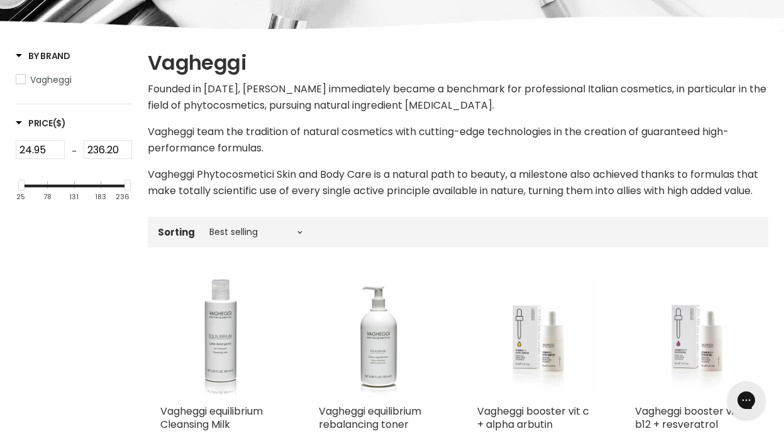
scroll to position [282, 0]
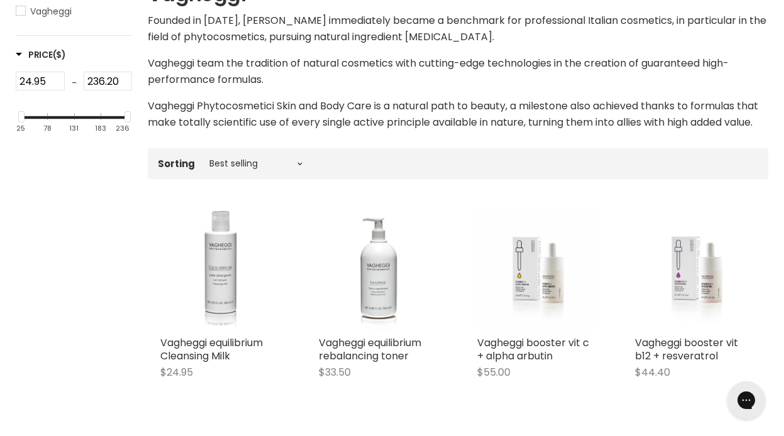
click at [265, 174] on div "Sorting Best selling Featured Alphabetically, A-Z Alphabetically, Z-A Price, lo…" at bounding box center [458, 163] width 621 height 21
click at [250, 169] on select "Best selling Featured Alphabetically, A-Z Alphabetically, Z-A Price, low to hig…" at bounding box center [256, 163] width 106 height 10
select select "price-ascending"
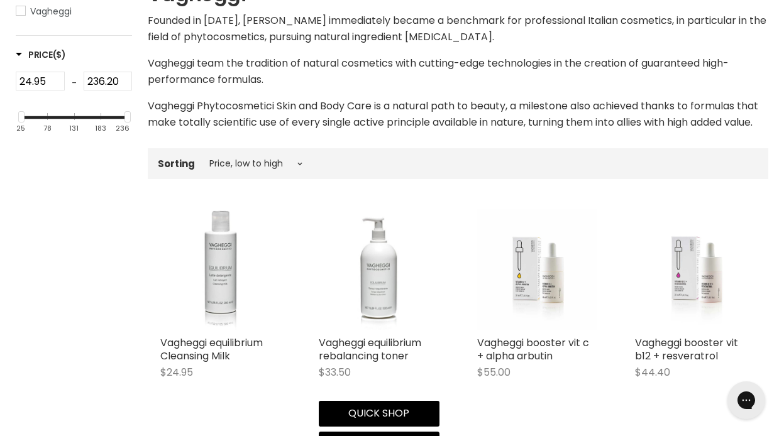
select select "price-ascending"
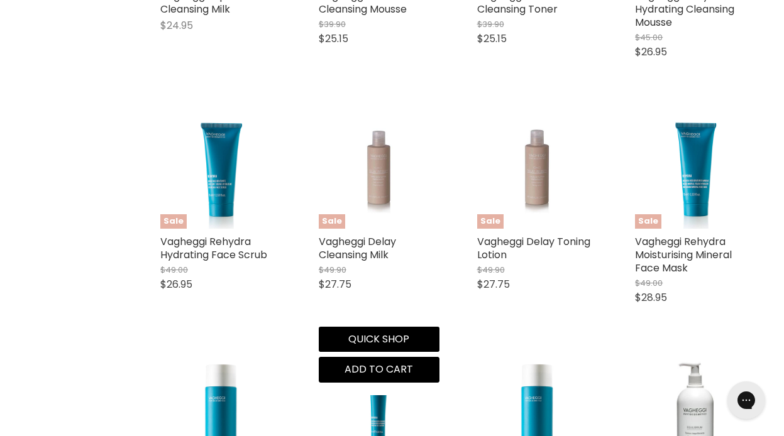
scroll to position [631, 0]
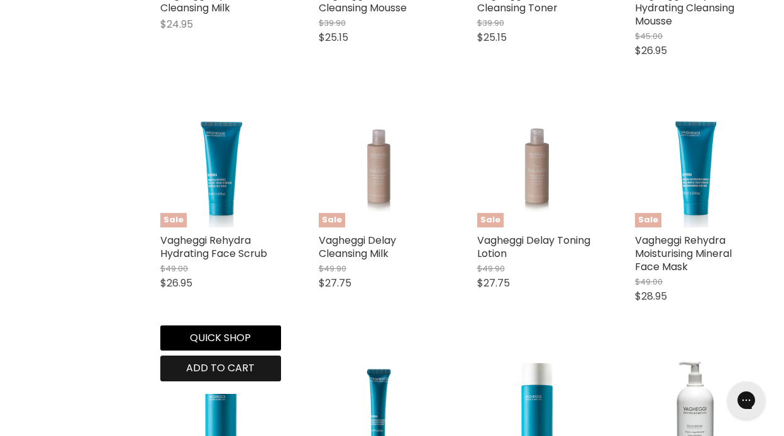
click at [214, 375] on span "Add to cart" at bounding box center [220, 368] width 69 height 14
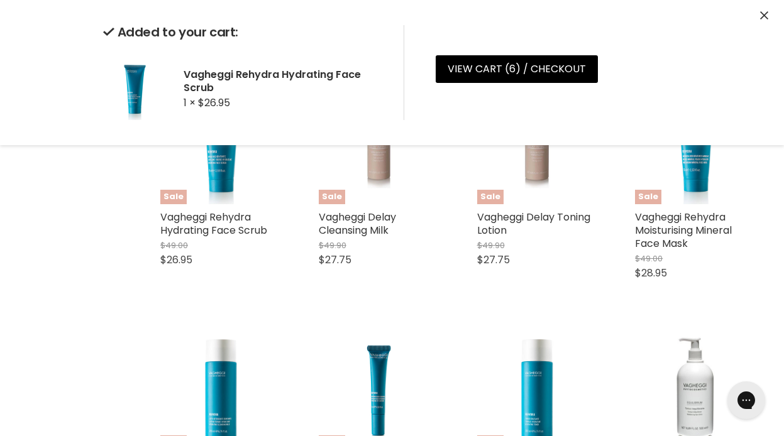
scroll to position [656, 0]
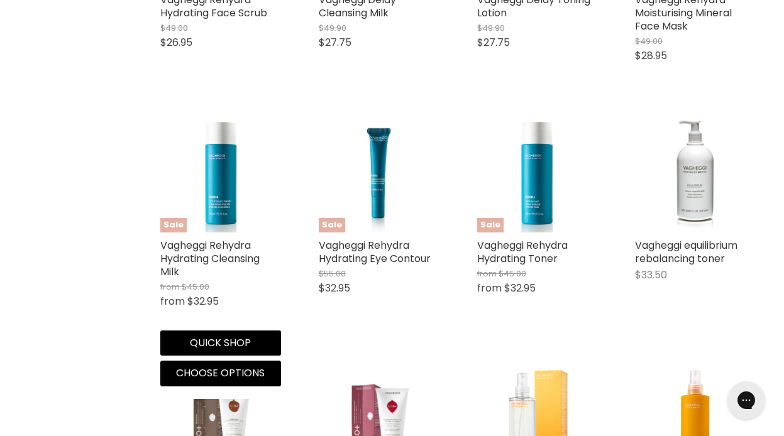
scroll to position [877, 0]
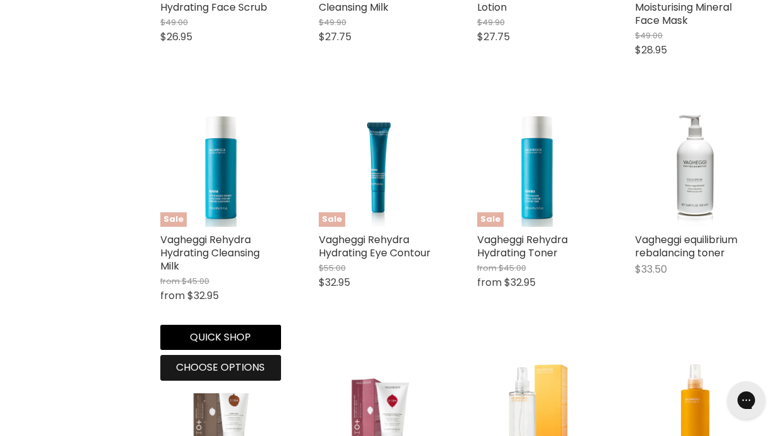
click at [228, 375] on span "Choose options" at bounding box center [220, 367] width 89 height 14
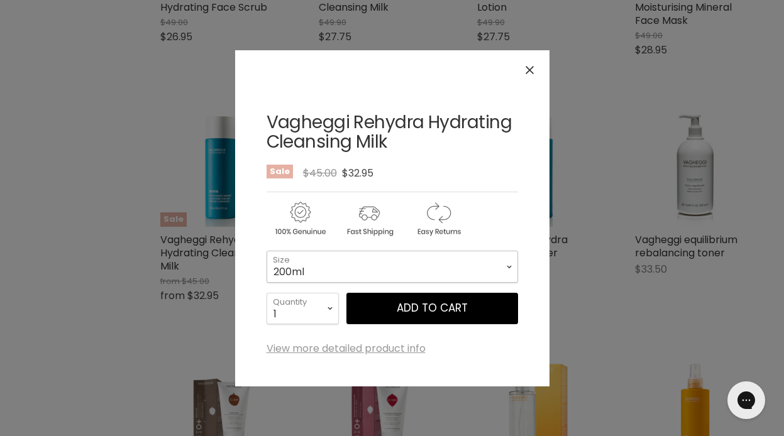
click at [363, 261] on select "200ml 500ml" at bounding box center [393, 266] width 252 height 31
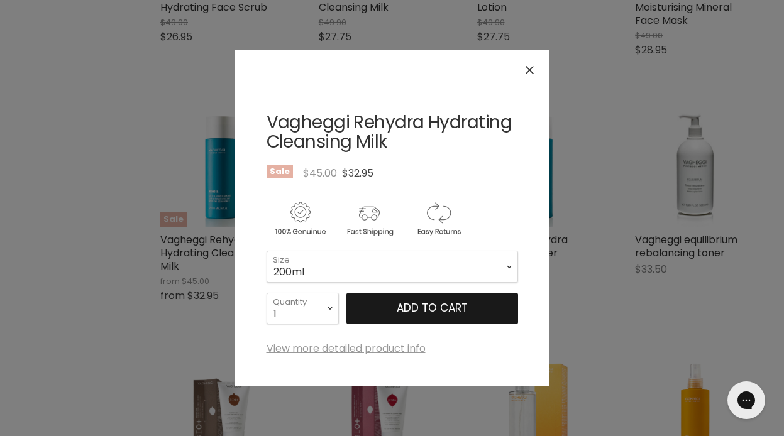
click at [412, 307] on span "Add to cart" at bounding box center [432, 308] width 71 height 15
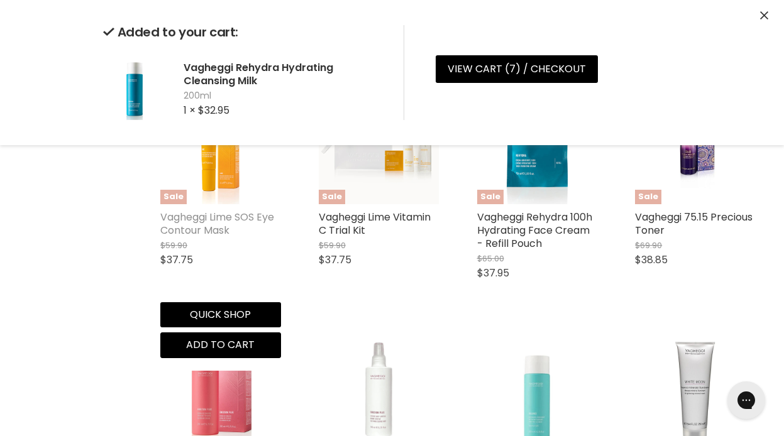
scroll to position [1392, 0]
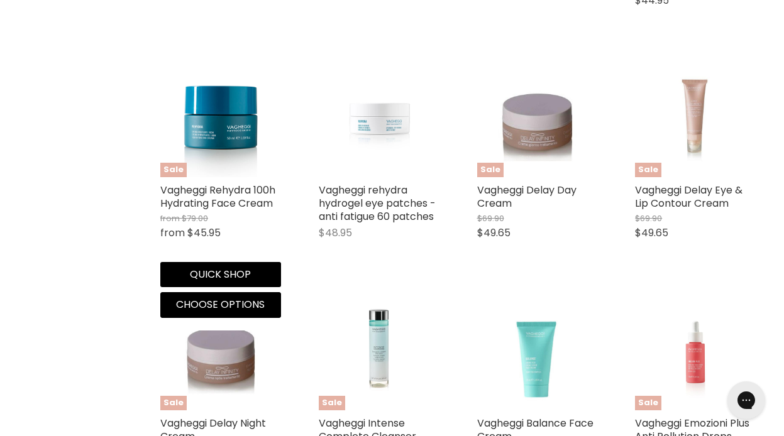
scroll to position [2160, 0]
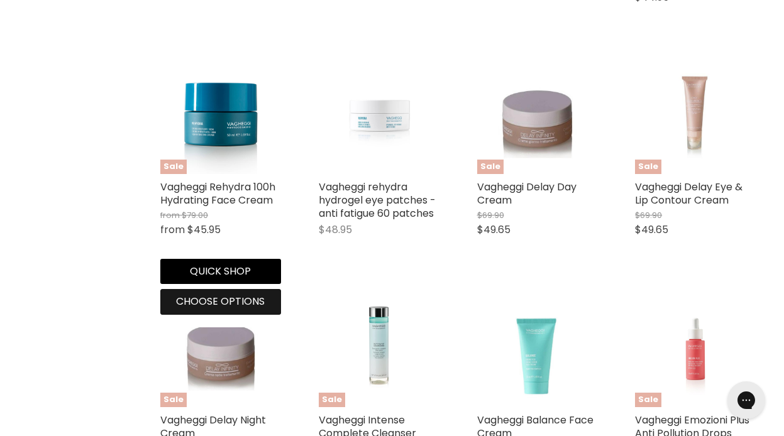
click at [220, 309] on span "Choose options" at bounding box center [220, 301] width 89 height 14
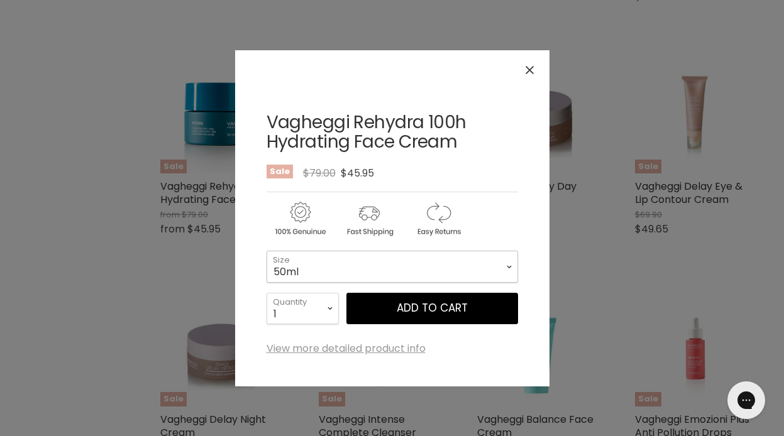
click at [392, 262] on select "50ml 250ml" at bounding box center [393, 266] width 252 height 31
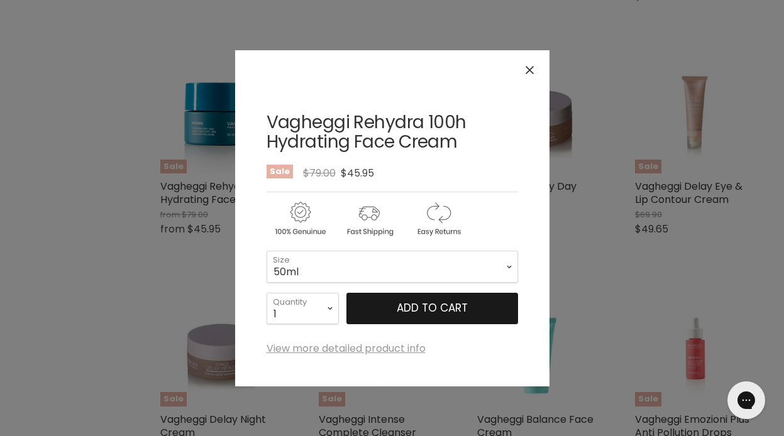
click at [435, 301] on span "Add to cart" at bounding box center [432, 308] width 71 height 15
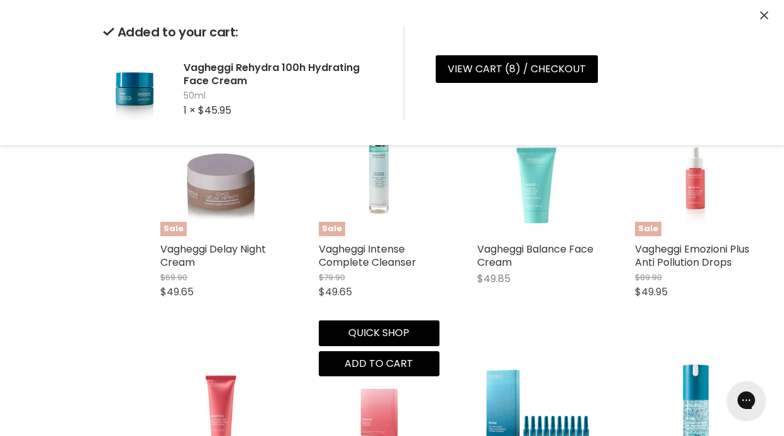
scroll to position [2332, 0]
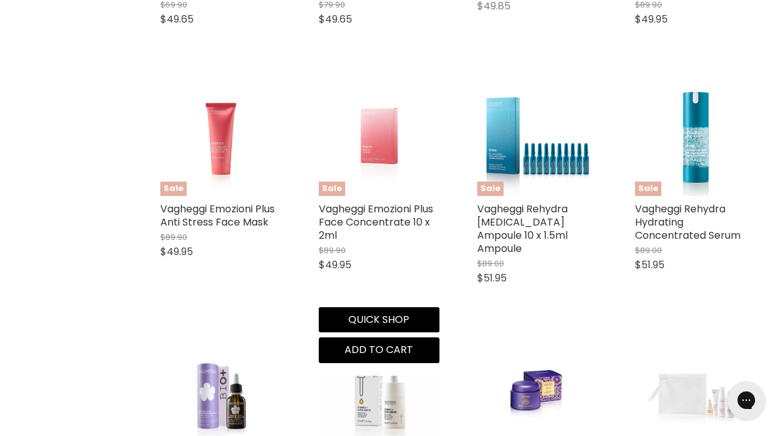
scroll to position [2605, 0]
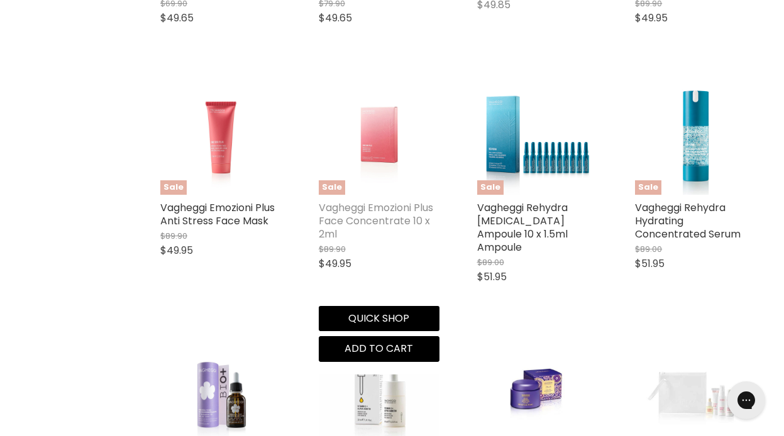
click at [378, 237] on link "Vagheggi Emozioni Plus Face Concentrate 10 x 2ml" at bounding box center [376, 221] width 114 height 41
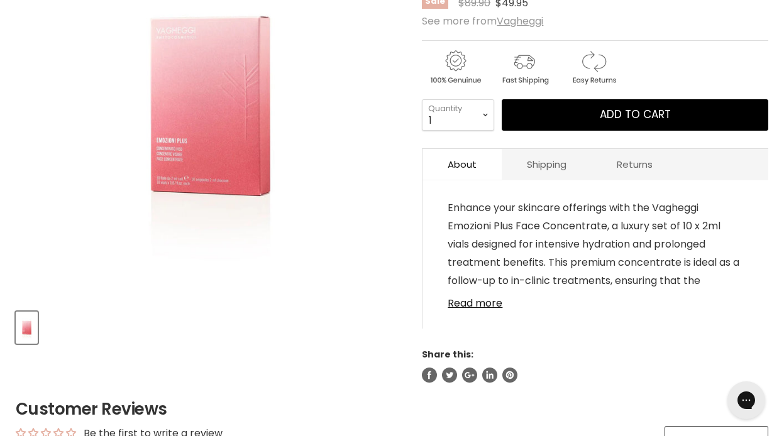
scroll to position [312, 0]
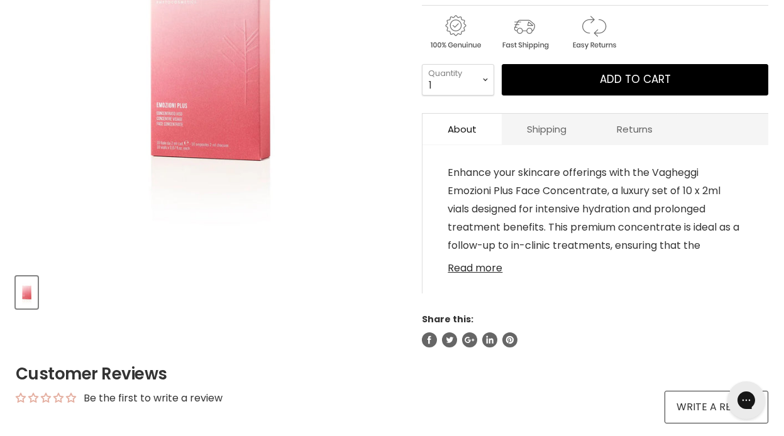
click at [481, 270] on link "Read more" at bounding box center [596, 264] width 296 height 19
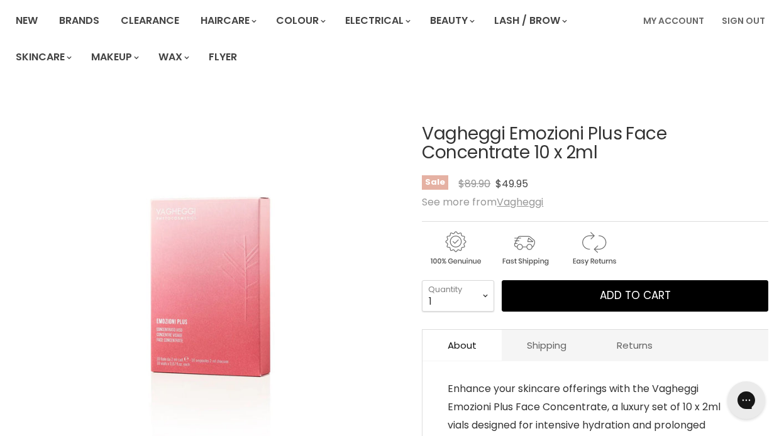
scroll to position [96, 0]
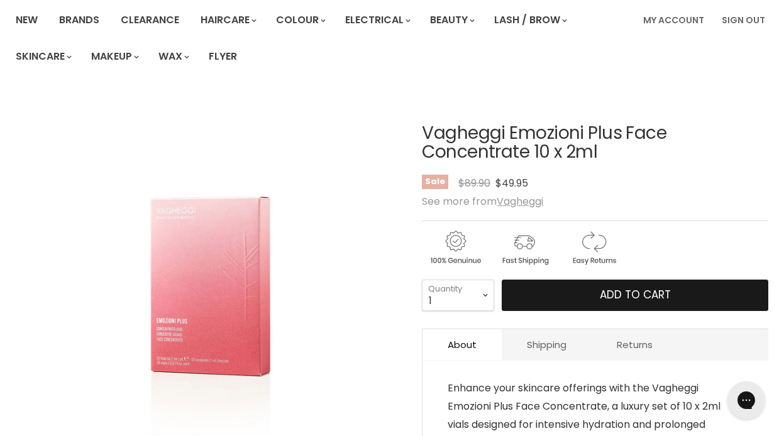
click at [605, 287] on span "Add to cart" at bounding box center [635, 294] width 71 height 15
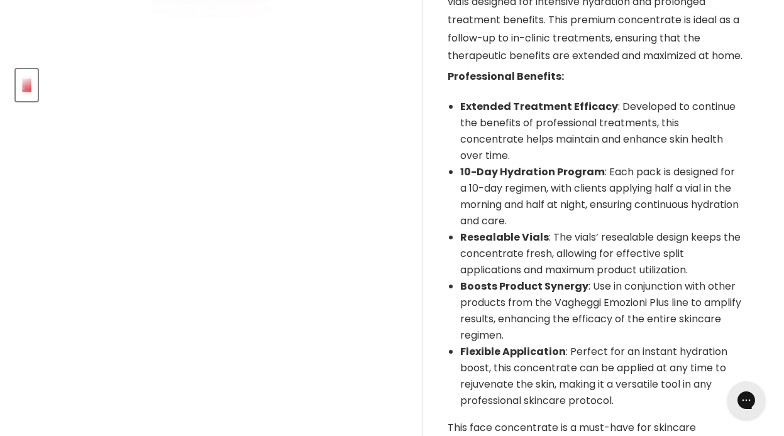
scroll to position [0, 0]
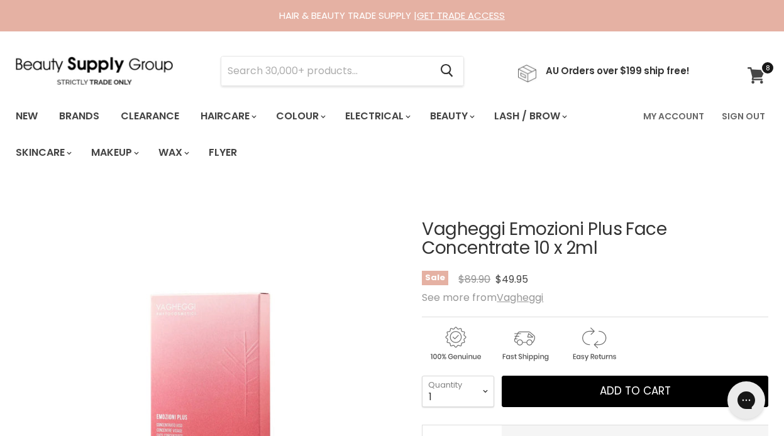
click at [765, 67] on span at bounding box center [768, 68] width 14 height 14
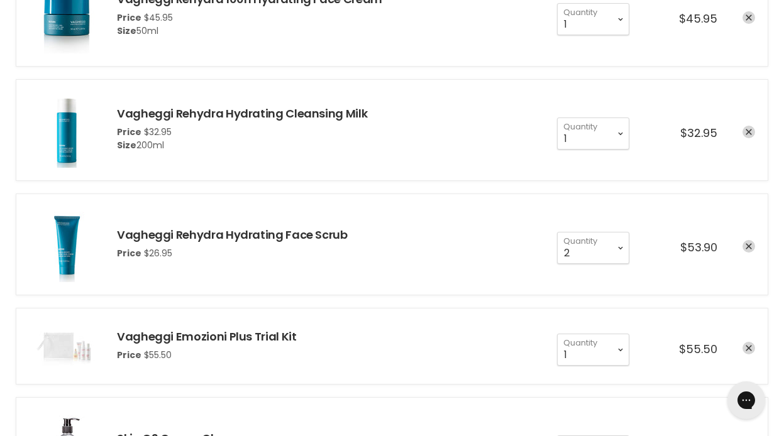
scroll to position [444, 0]
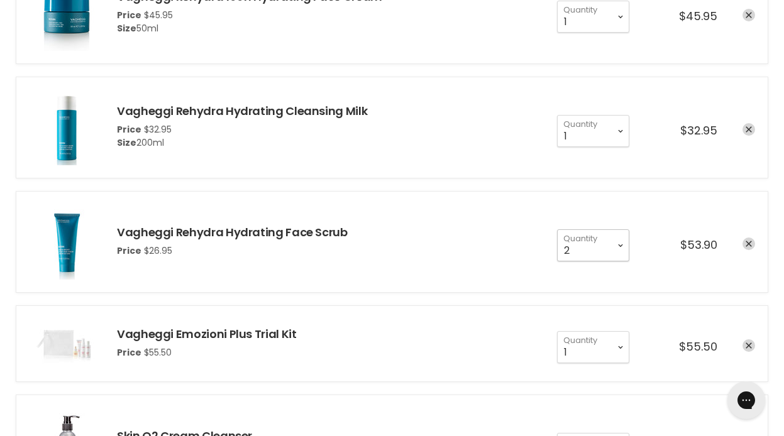
click at [621, 245] on select "1 2 3 4 5 6 7 8 9 10+" at bounding box center [593, 245] width 72 height 31
select select "1"
type input "1"
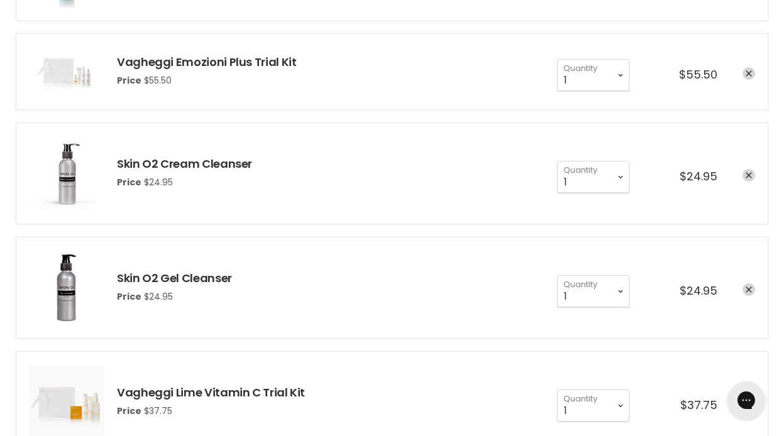
scroll to position [764, 0]
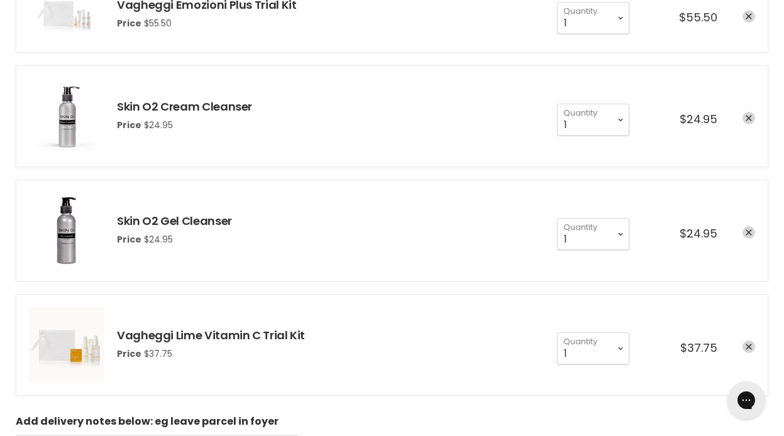
scroll to position [727, 0]
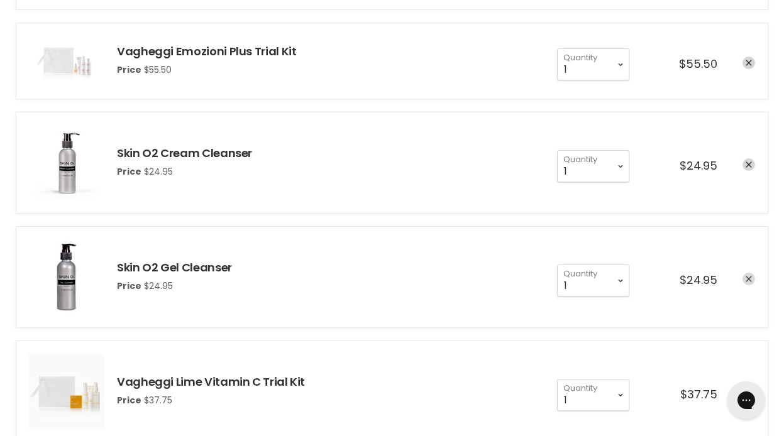
click at [746, 277] on icon "remove Skin O2 Gel Cleanser" at bounding box center [749, 280] width 6 height 6
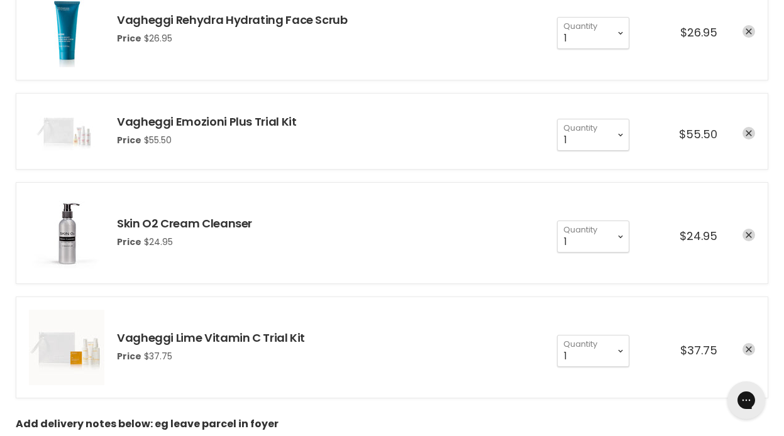
scroll to position [656, 0]
click at [748, 233] on icon "remove Skin O2 Cream Cleanser" at bounding box center [749, 236] width 6 height 6
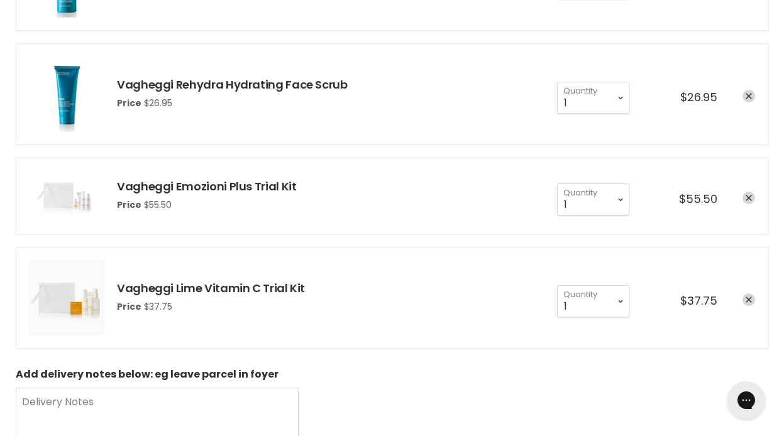
scroll to position [593, 0]
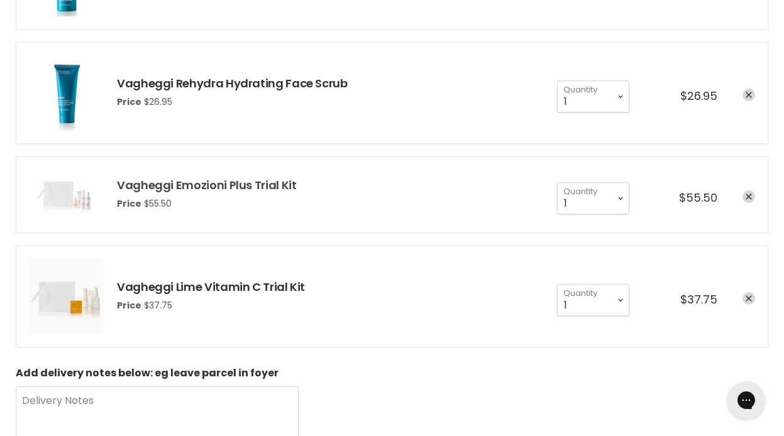
click at [216, 183] on link "Vagheggi Emozioni Plus Trial Kit" at bounding box center [206, 185] width 179 height 16
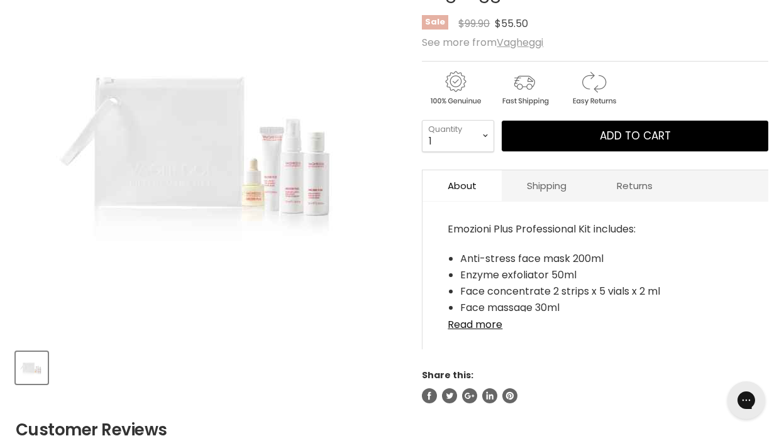
scroll to position [238, 0]
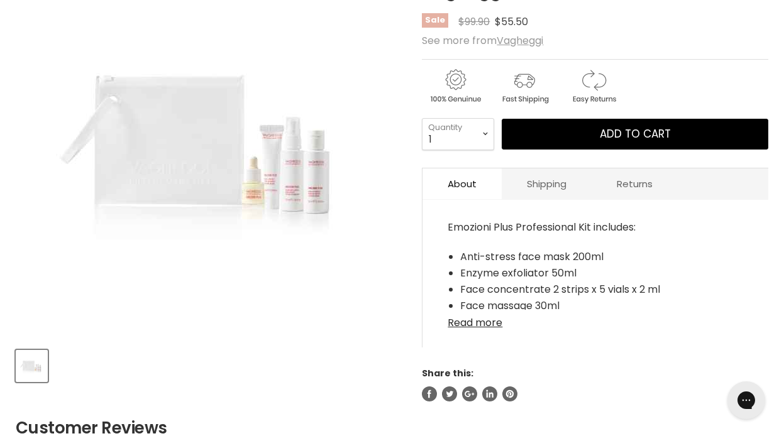
click at [483, 321] on link "Read more" at bounding box center [596, 319] width 296 height 19
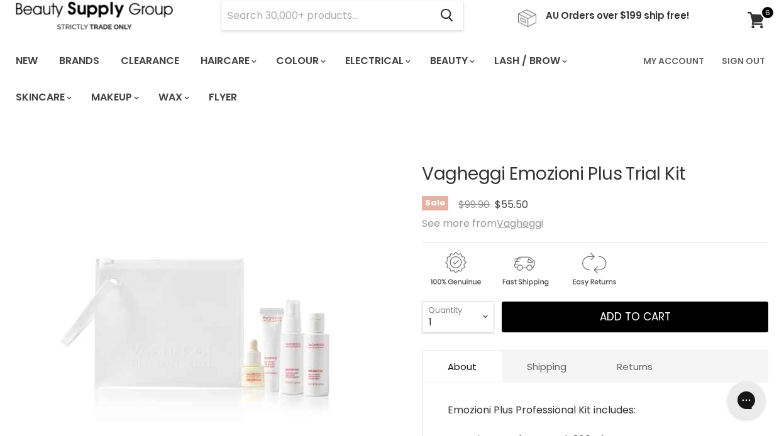
scroll to position [0, 0]
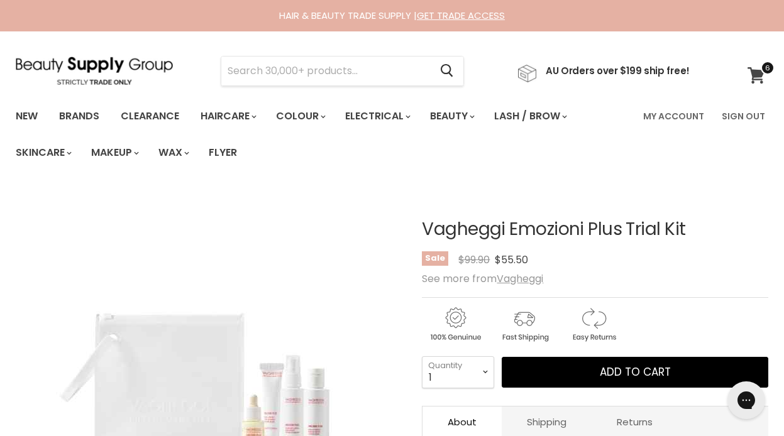
click at [746, 70] on link "View cart" at bounding box center [757, 75] width 33 height 29
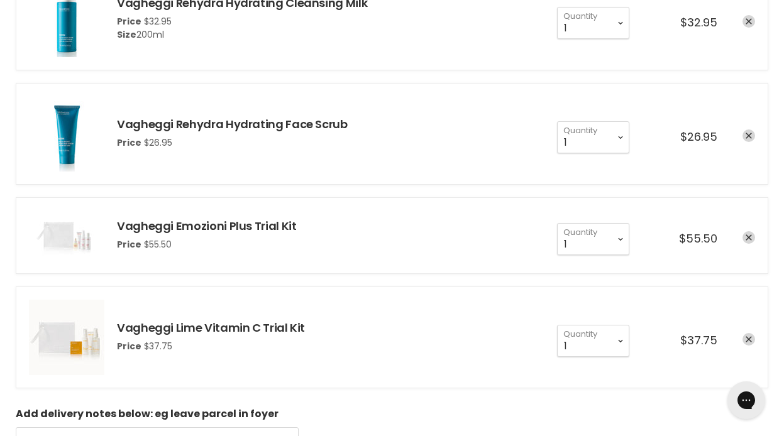
scroll to position [540, 0]
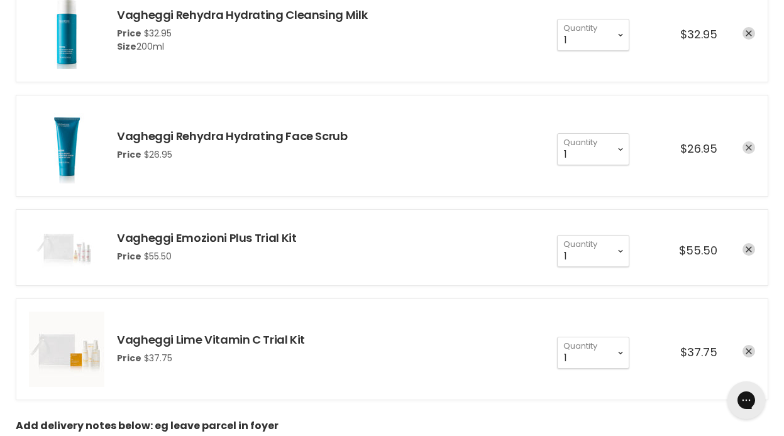
click at [750, 147] on icon "remove Vagheggi Rehydra Hydrating Face Scrub" at bounding box center [749, 148] width 6 height 6
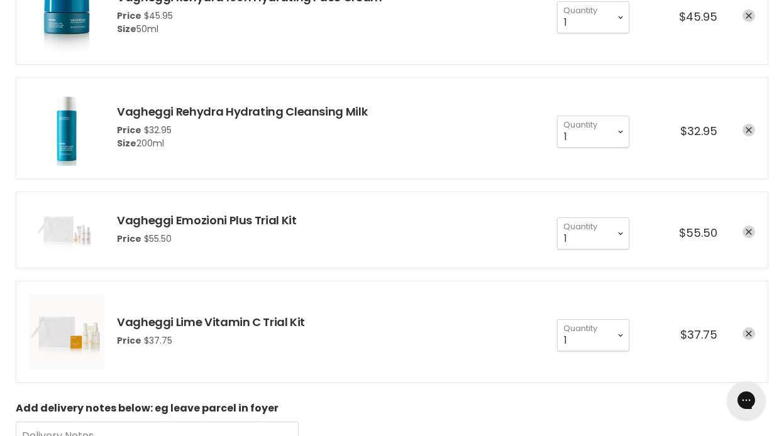
scroll to position [427, 0]
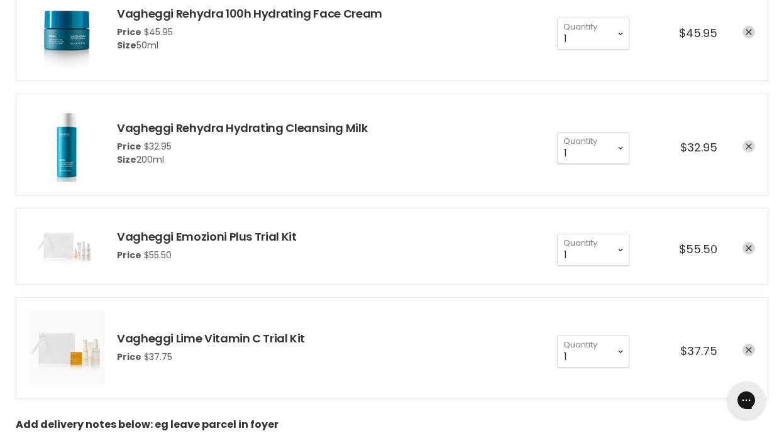
click at [747, 145] on icon "remove Vagheggi Rehydra Hydrating Cleansing Milk" at bounding box center [749, 146] width 6 height 6
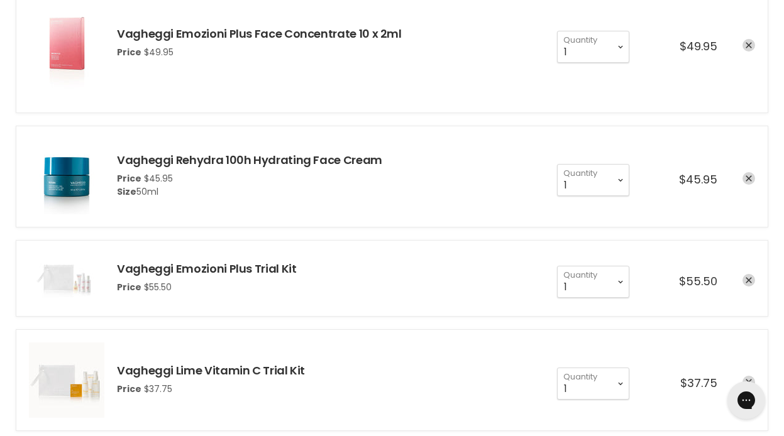
scroll to position [261, 0]
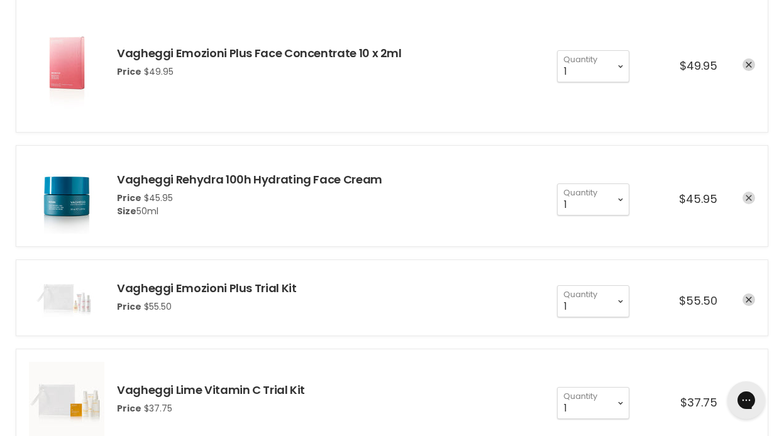
click at [745, 200] on link "remove Vagheggi Rehydra 100h Hydrating Face Cream" at bounding box center [749, 198] width 13 height 13
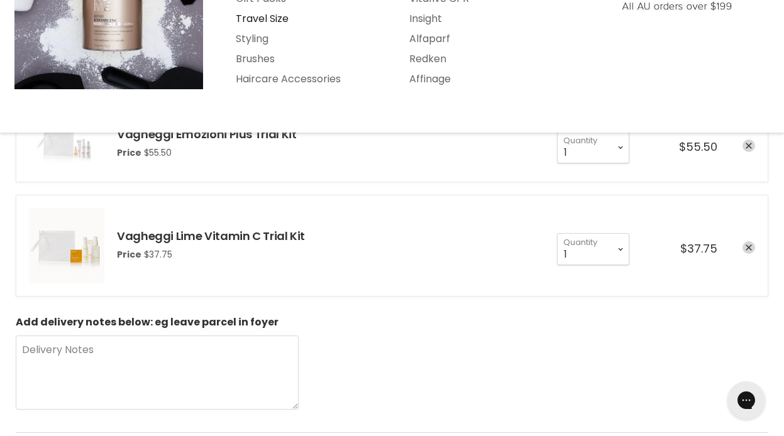
scroll to position [304, 0]
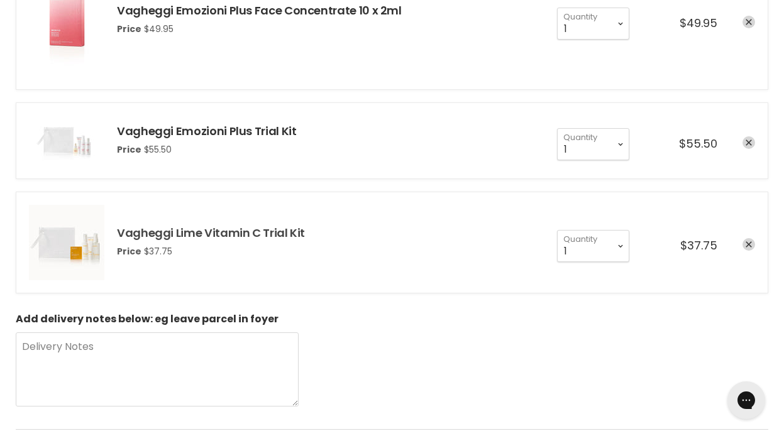
click at [233, 233] on link "Vagheggi Lime Vitamin C Trial Kit" at bounding box center [211, 233] width 188 height 16
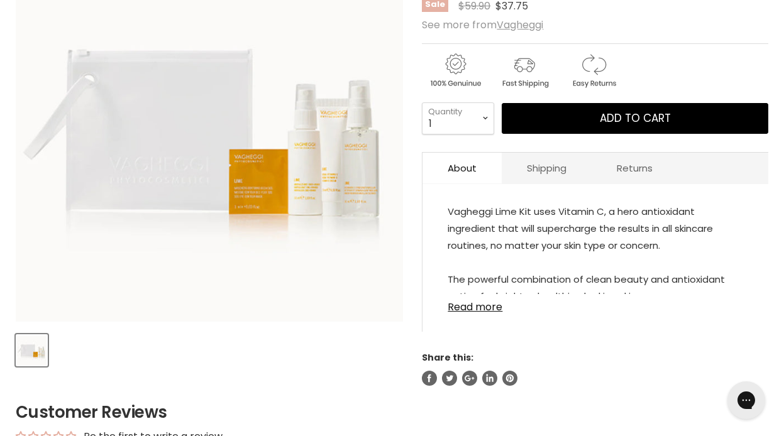
scroll to position [352, 0]
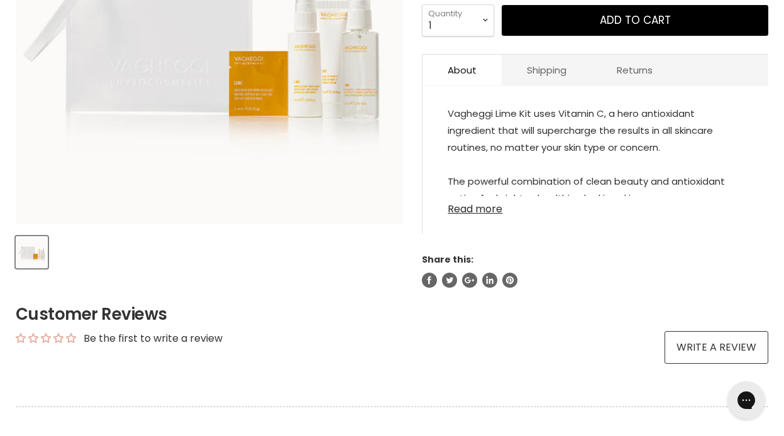
click at [461, 209] on link "Read more" at bounding box center [596, 205] width 296 height 19
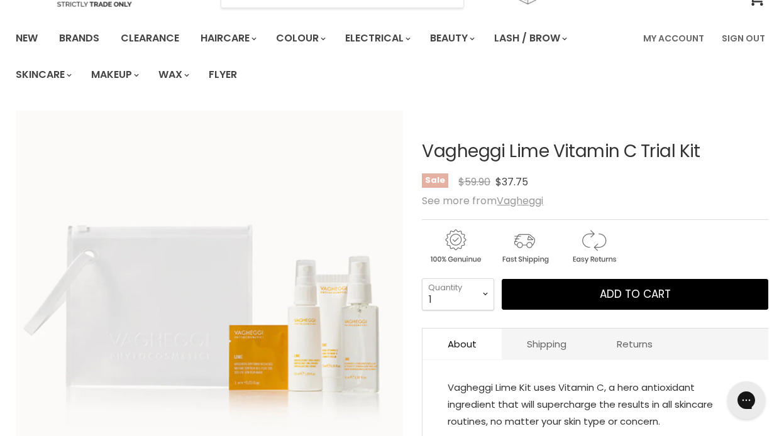
scroll to position [0, 0]
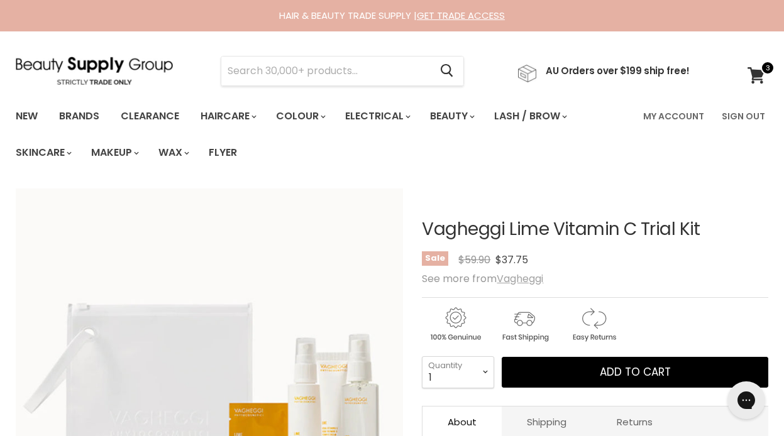
click at [520, 280] on u "Vagheggi" at bounding box center [520, 279] width 47 height 14
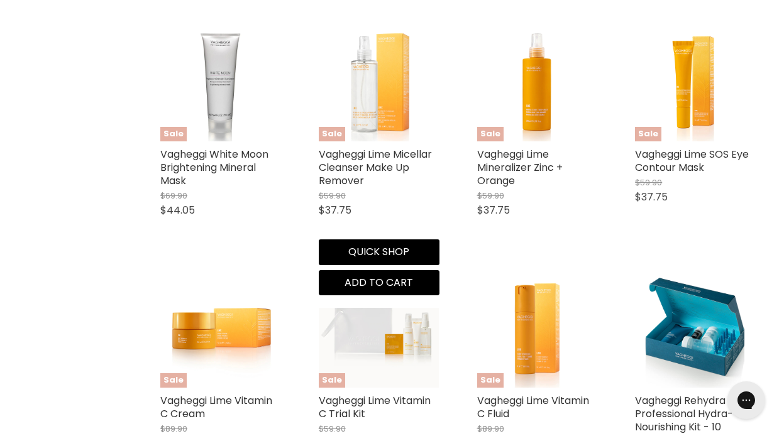
scroll to position [1647, 0]
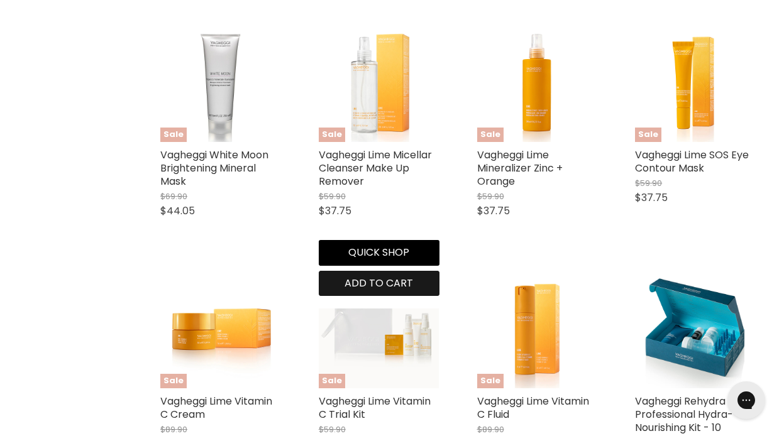
click at [377, 291] on span "Add to cart" at bounding box center [379, 283] width 69 height 14
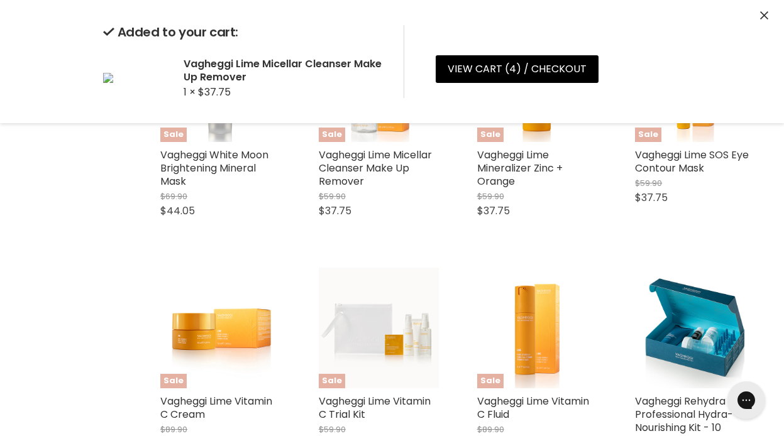
click at [528, 300] on div "Vagheggi equilibrium Cleansing Milk $24.95 Vagheggi Quick shop Add to cart Vagh…" at bounding box center [458, 275] width 621 height 2886
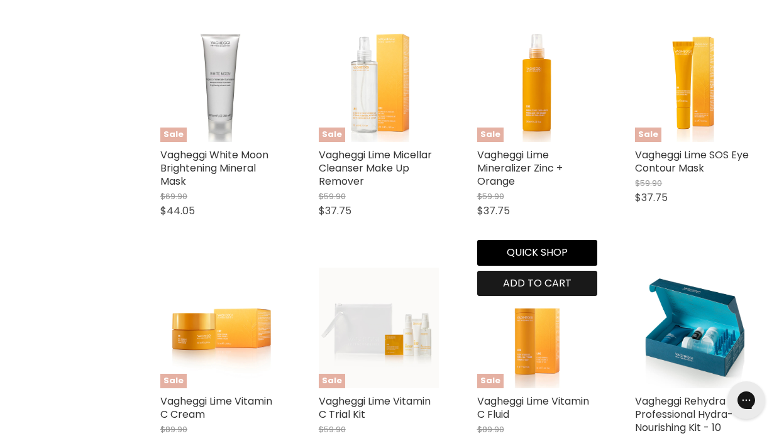
click at [533, 291] on span "Add to cart" at bounding box center [537, 283] width 69 height 14
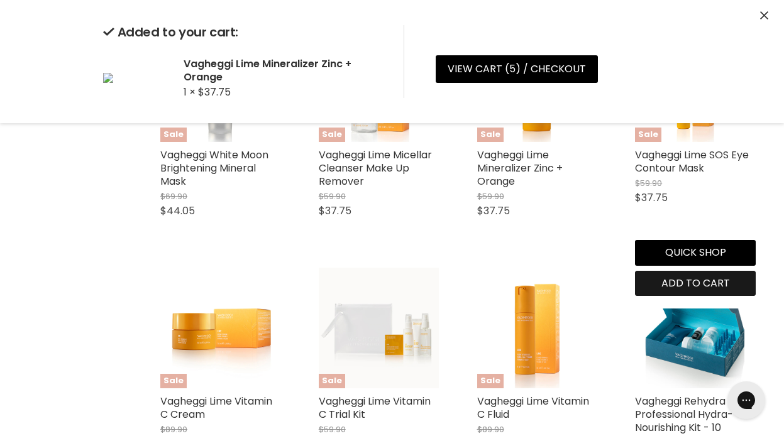
click at [689, 295] on div "Vagheggi equilibrium Cleansing Milk $24.95 Vagheggi Quick shop Add to cart Vagh…" at bounding box center [458, 275] width 621 height 2886
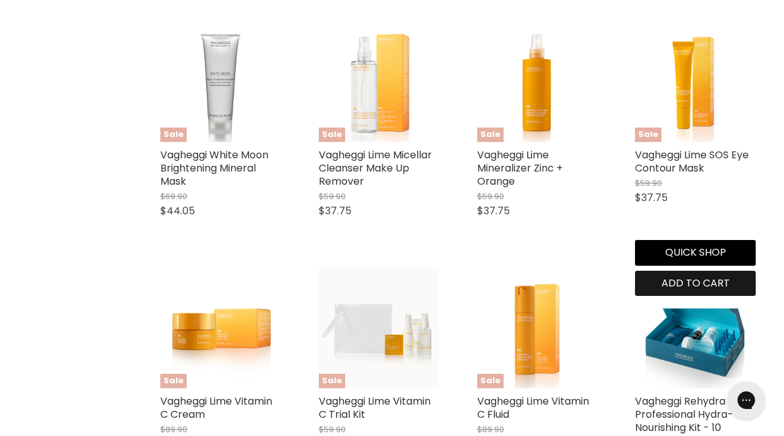
click at [684, 291] on span "Add to cart" at bounding box center [696, 283] width 69 height 14
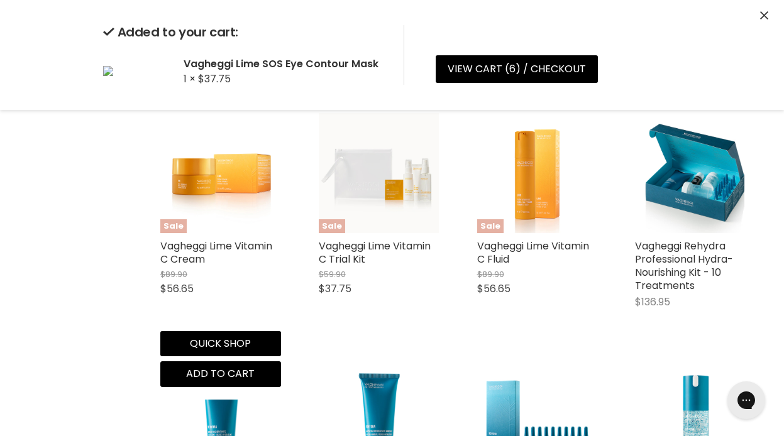
scroll to position [1819, 0]
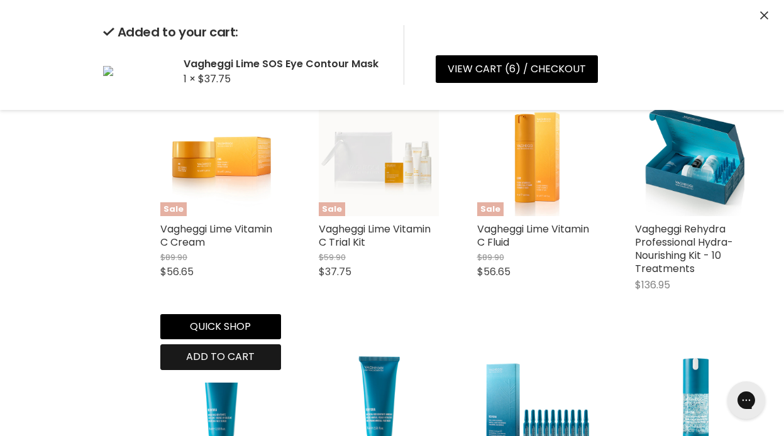
click at [222, 370] on div "Vagheggi equilibrium Cleansing Milk $24.95 Vagheggi Quick shop Add to cart Vagh…" at bounding box center [458, 104] width 621 height 2886
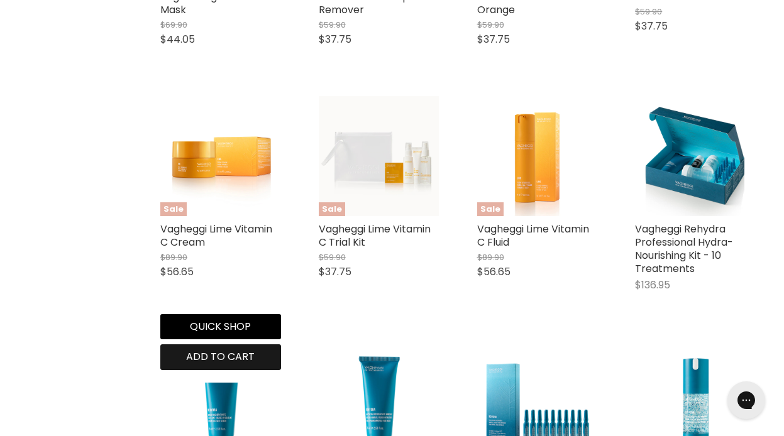
click at [221, 364] on span "Add to cart" at bounding box center [220, 357] width 69 height 14
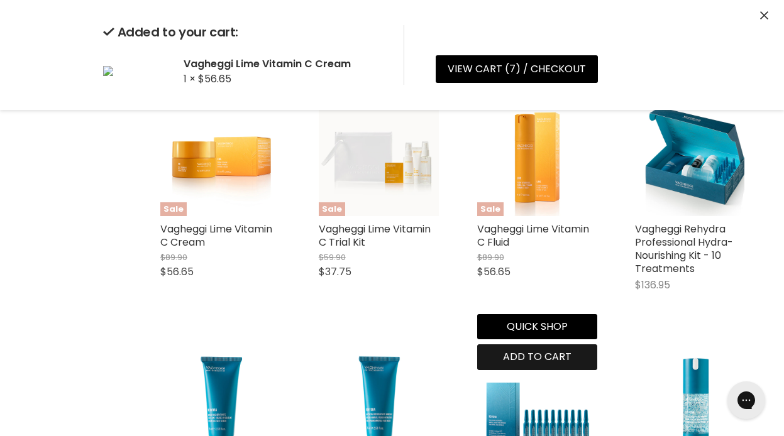
click at [530, 372] on div "Vagheggi equilibrium Cleansing Milk $24.95 Vagheggi Quick shop Add to cart Vagh…" at bounding box center [458, 104] width 621 height 2886
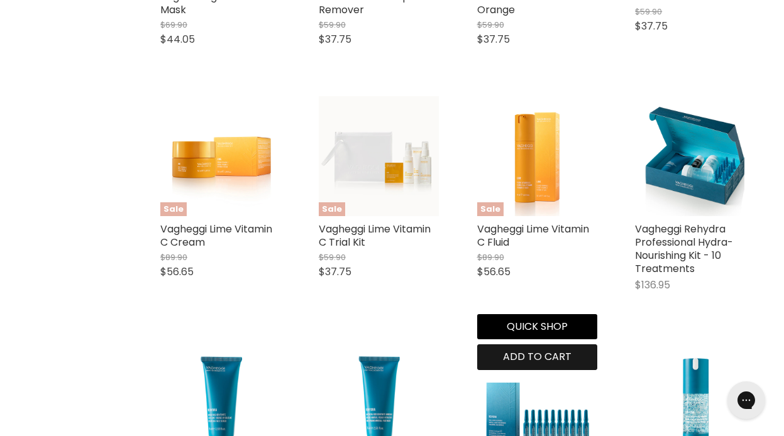
click at [523, 364] on span "Add to cart" at bounding box center [537, 357] width 69 height 14
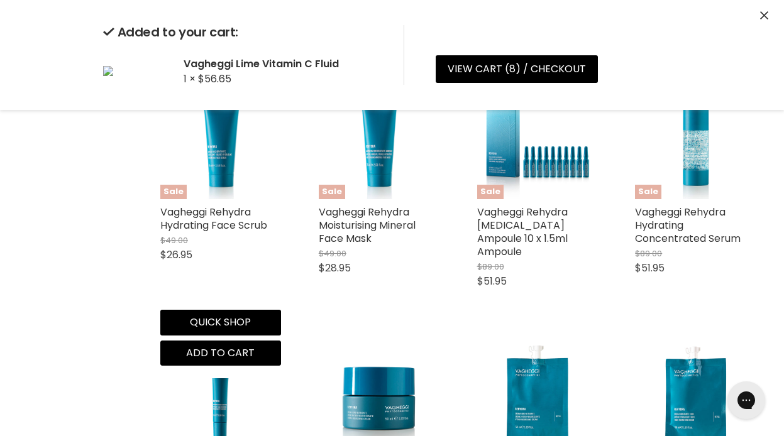
scroll to position [2090, 0]
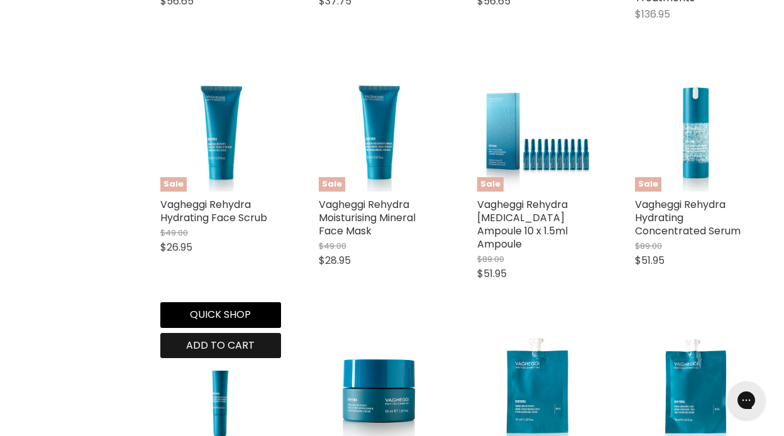
click at [219, 353] on span "Add to cart" at bounding box center [220, 345] width 69 height 14
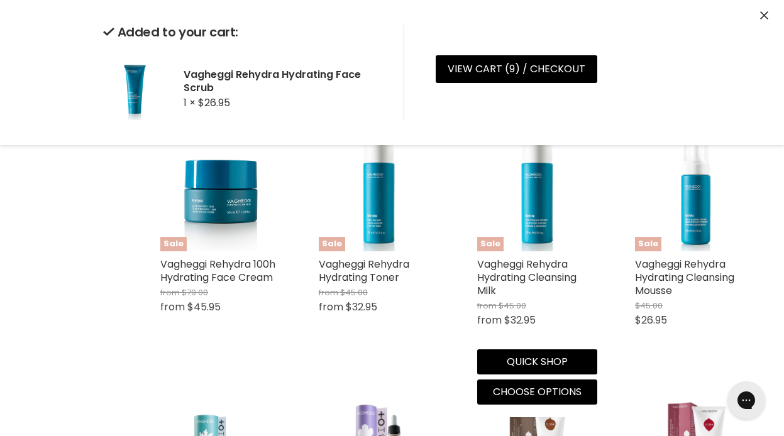
scroll to position [2538, 0]
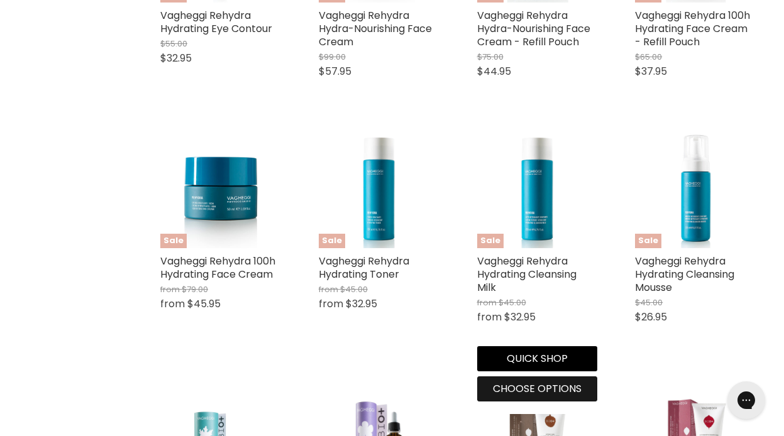
click at [523, 396] on span "Choose options" at bounding box center [537, 389] width 89 height 14
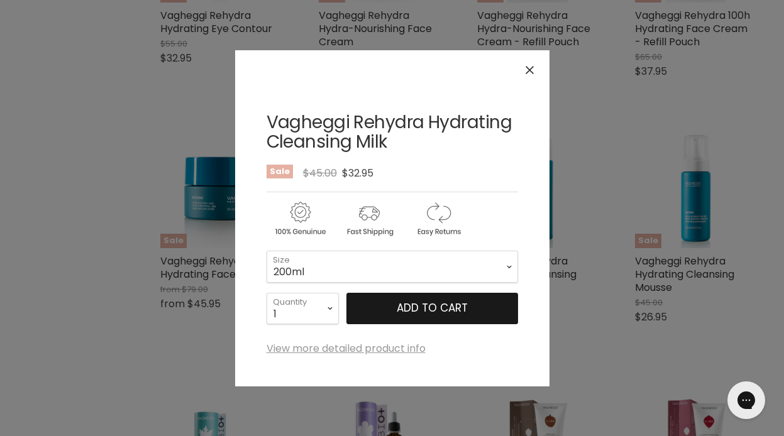
click at [435, 307] on span "Add to cart" at bounding box center [432, 308] width 71 height 15
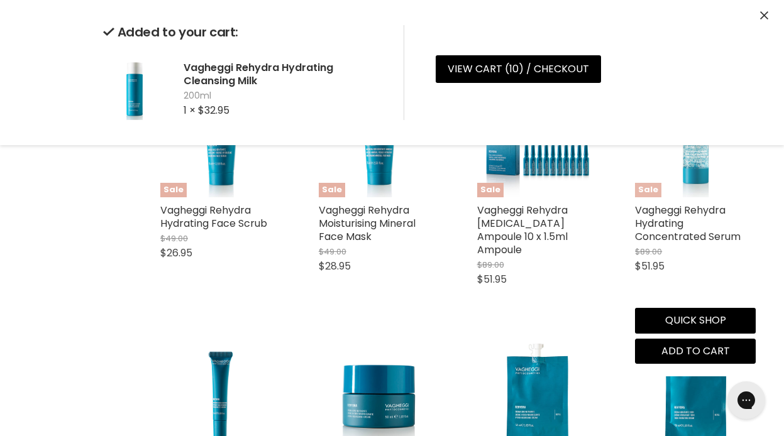
scroll to position [2086, 0]
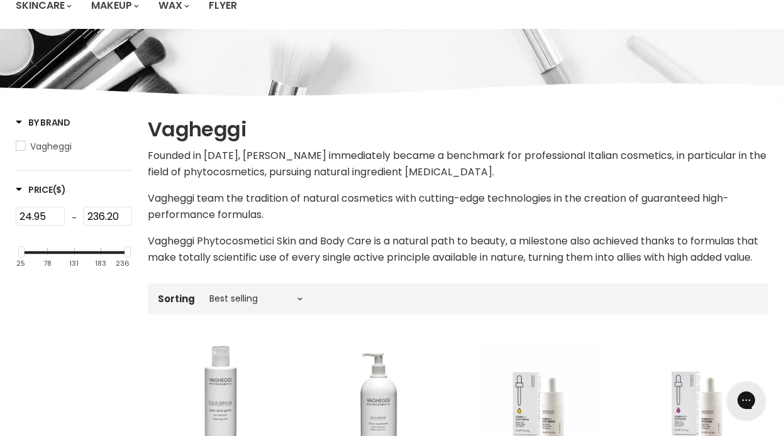
scroll to position [0, 0]
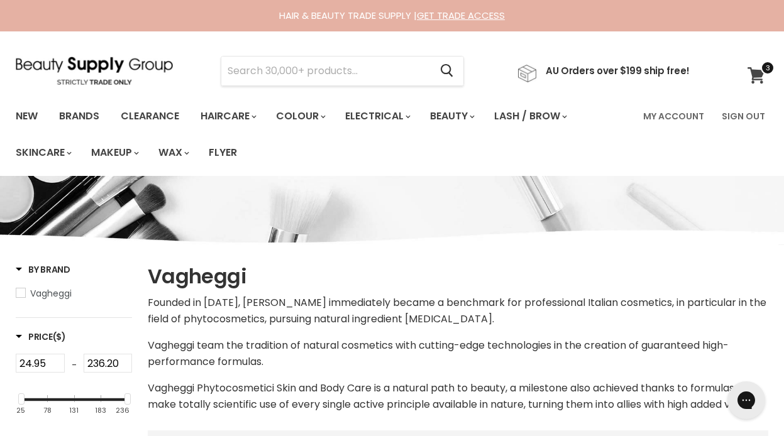
click at [759, 76] on icon at bounding box center [756, 75] width 17 height 16
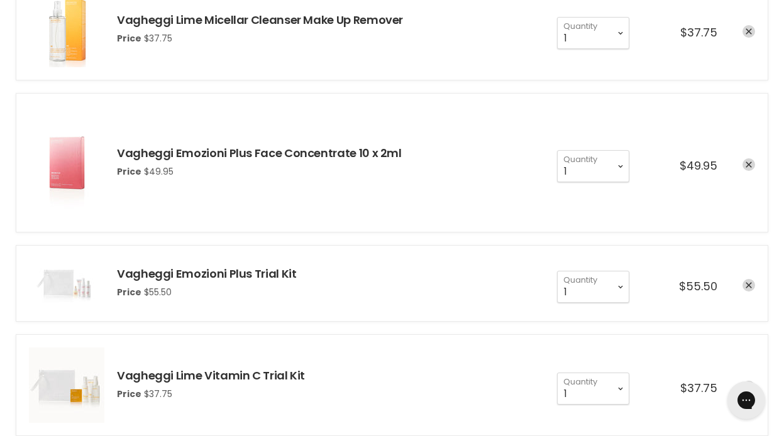
scroll to position [965, 0]
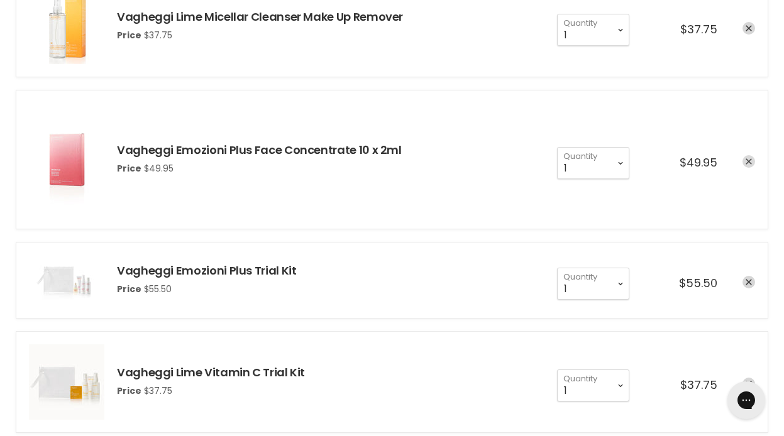
click at [749, 162] on icon "remove Vagheggi Emozioni Plus Face Concentrate 10 x 2ml" at bounding box center [749, 162] width 6 height 6
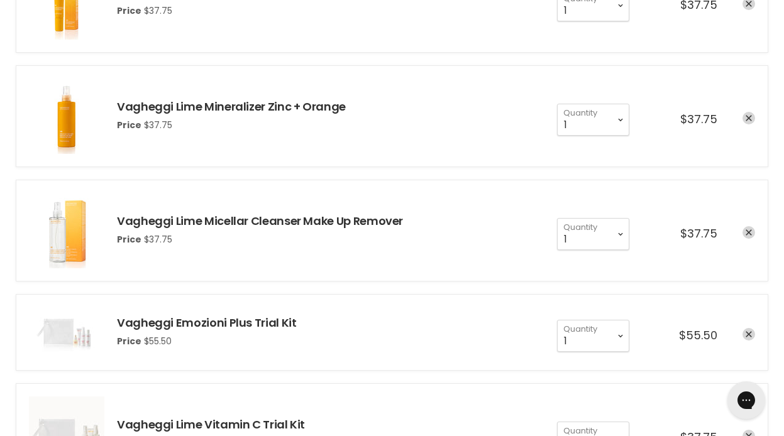
scroll to position [763, 0]
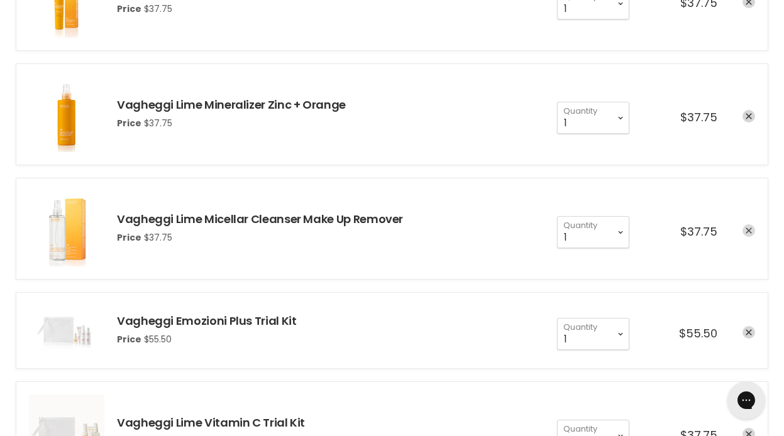
click at [748, 231] on icon "remove Vagheggi Lime Micellar Cleanser Make Up Remover" at bounding box center [749, 231] width 6 height 6
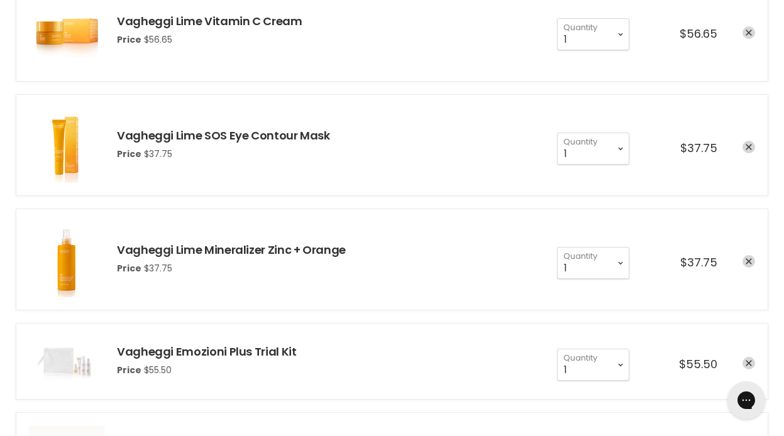
scroll to position [634, 0]
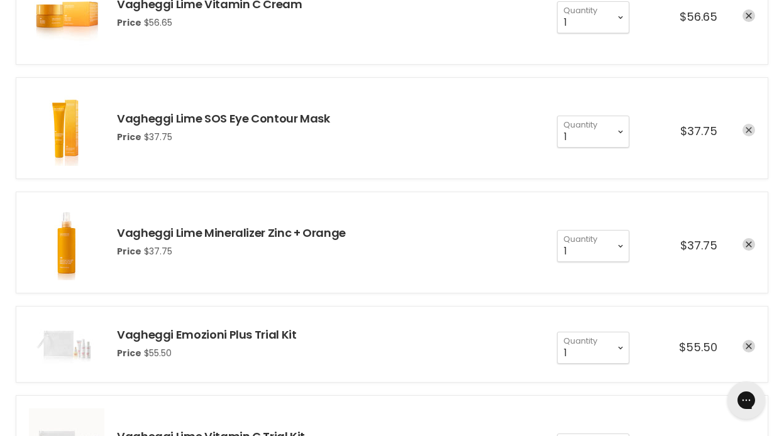
click at [747, 131] on icon "remove Vagheggi Lime SOS Eye Contour Mask" at bounding box center [749, 130] width 6 height 6
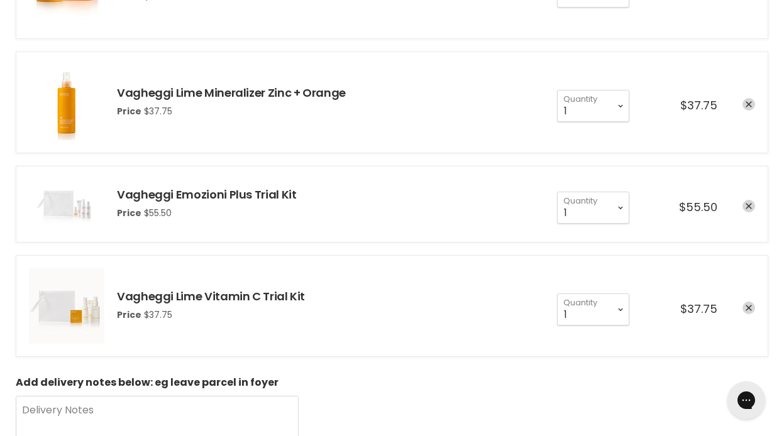
scroll to position [662, 0]
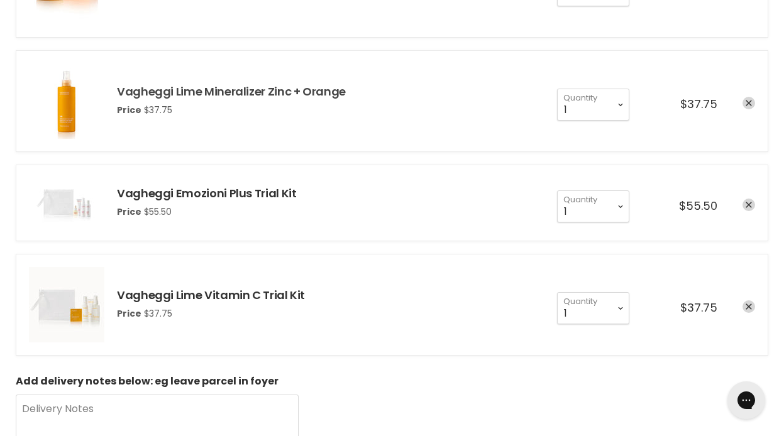
click at [285, 90] on link "Vagheggi Lime Mineralizer Zinc + Orange" at bounding box center [231, 92] width 229 height 16
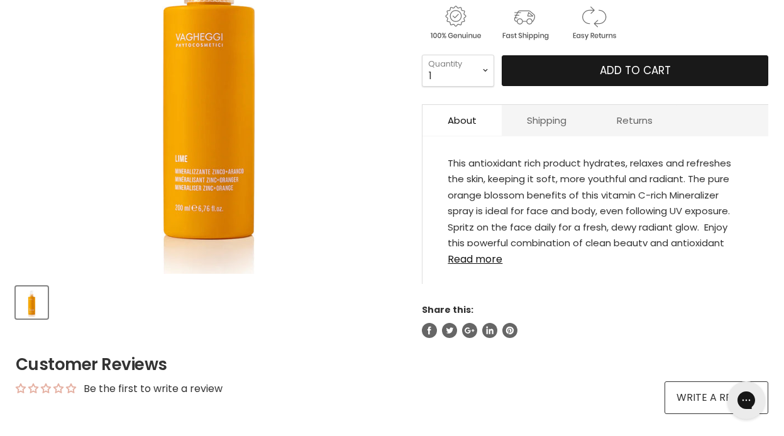
scroll to position [302, 0]
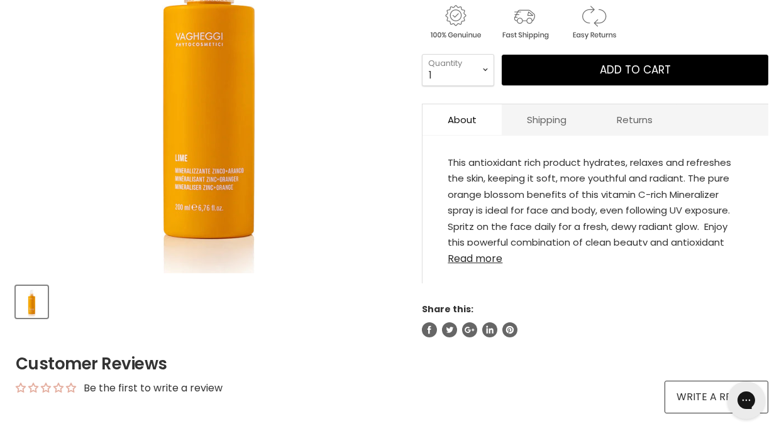
click at [490, 260] on link "Read more" at bounding box center [596, 255] width 296 height 19
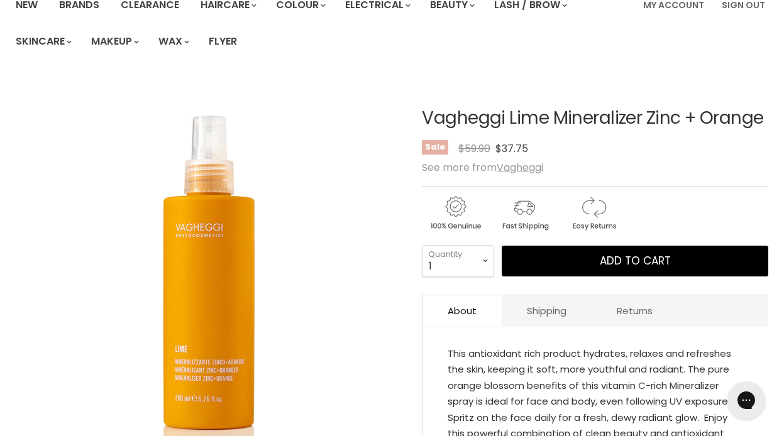
scroll to position [0, 0]
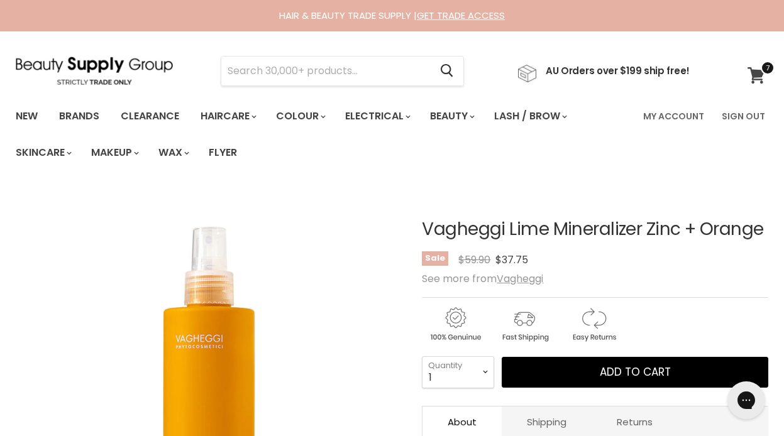
click at [756, 77] on icon at bounding box center [756, 75] width 17 height 16
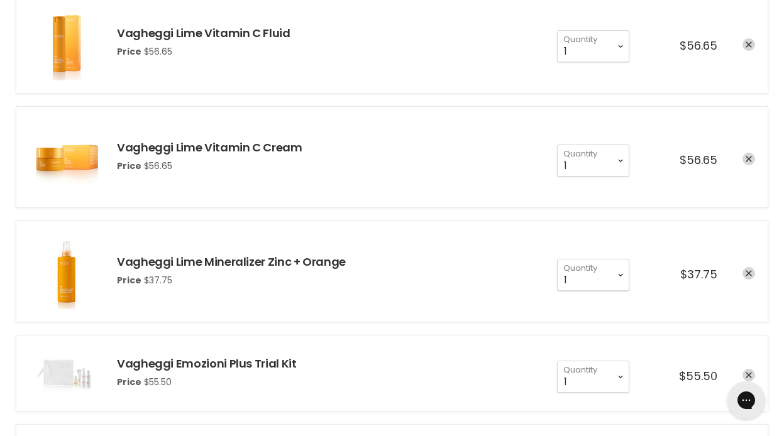
scroll to position [489, 0]
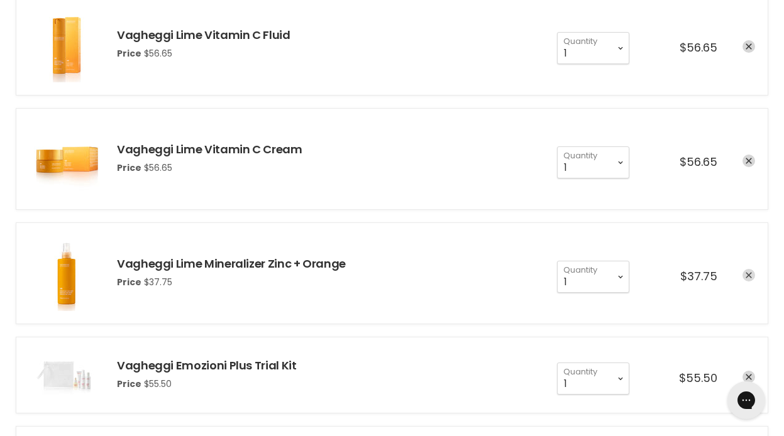
click at [746, 277] on icon "remove Vagheggi Lime Mineralizer Zinc + Orange" at bounding box center [749, 275] width 6 height 6
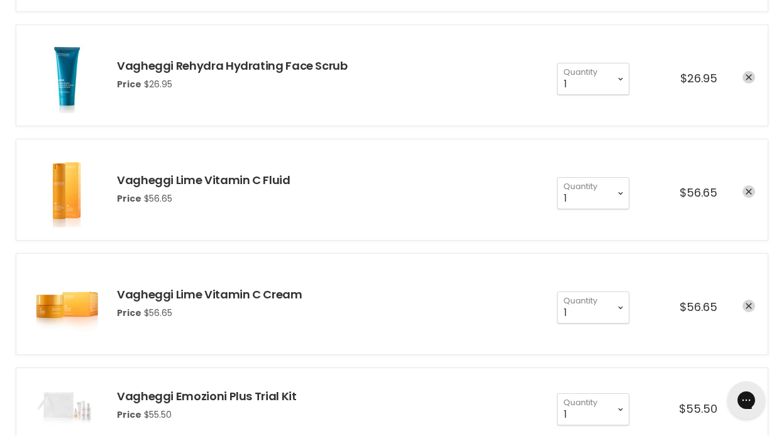
scroll to position [340, 0]
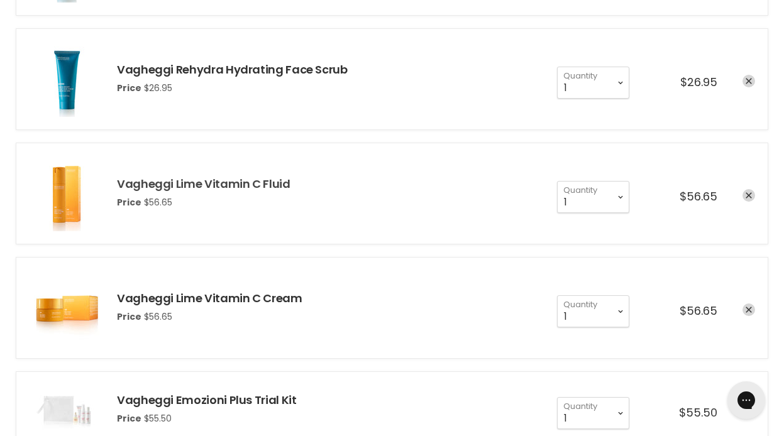
click at [239, 182] on link "Vagheggi Lime Vitamin C Fluid" at bounding box center [204, 184] width 174 height 16
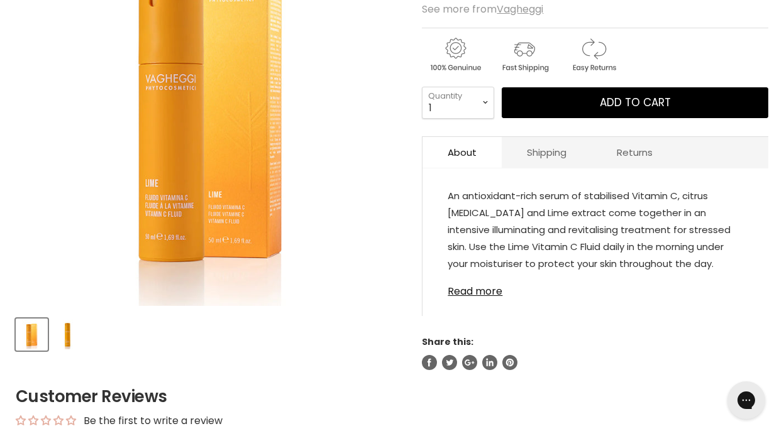
scroll to position [284, 0]
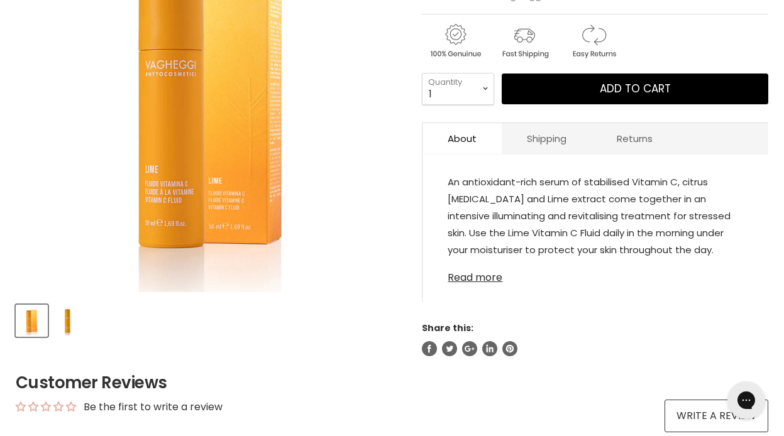
click at [471, 267] on link "Read more" at bounding box center [596, 274] width 296 height 19
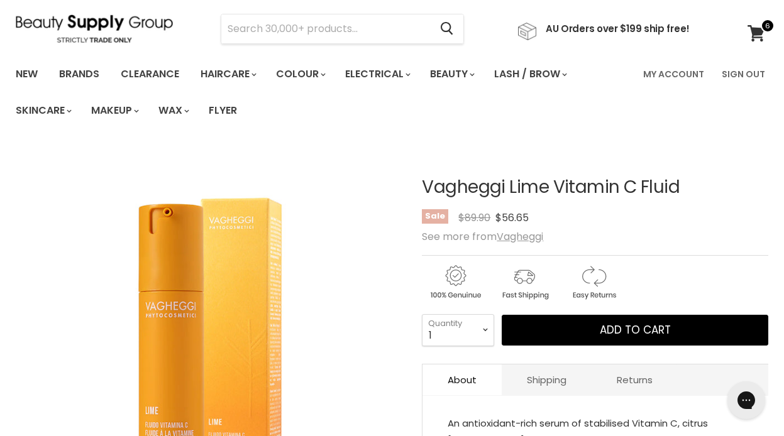
scroll to position [0, 0]
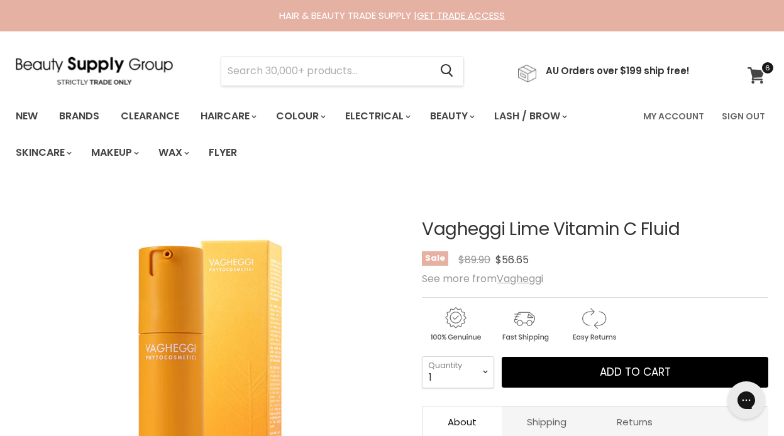
click at [754, 69] on icon at bounding box center [757, 75] width 18 height 16
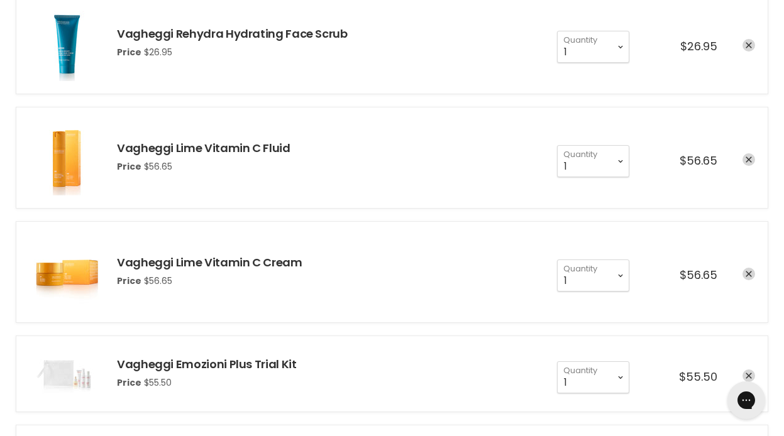
scroll to position [394, 0]
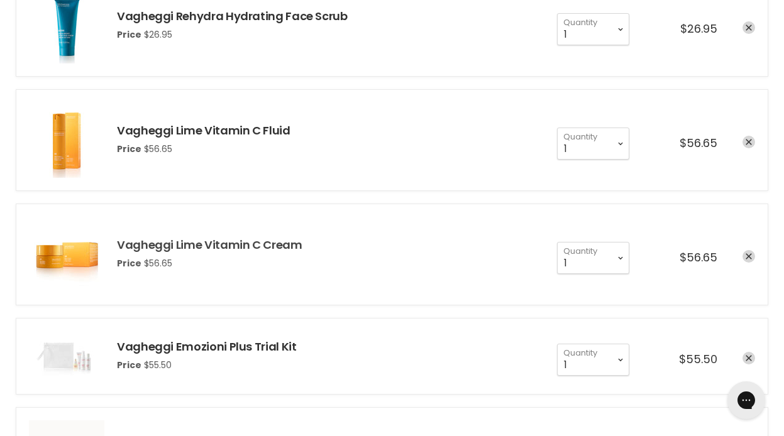
click at [223, 241] on link "Vagheggi Lime Vitamin C Cream" at bounding box center [210, 245] width 186 height 16
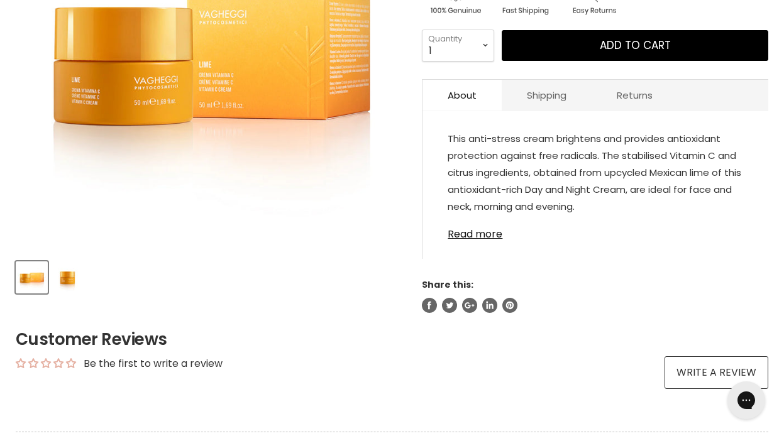
scroll to position [340, 0]
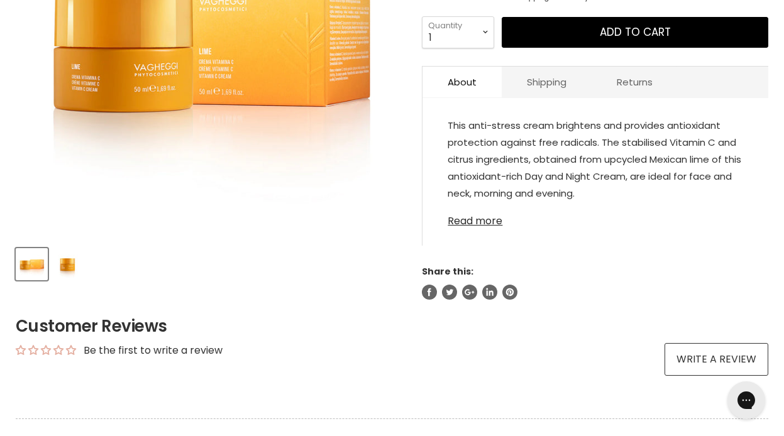
click at [488, 212] on link "Read more" at bounding box center [596, 217] width 296 height 19
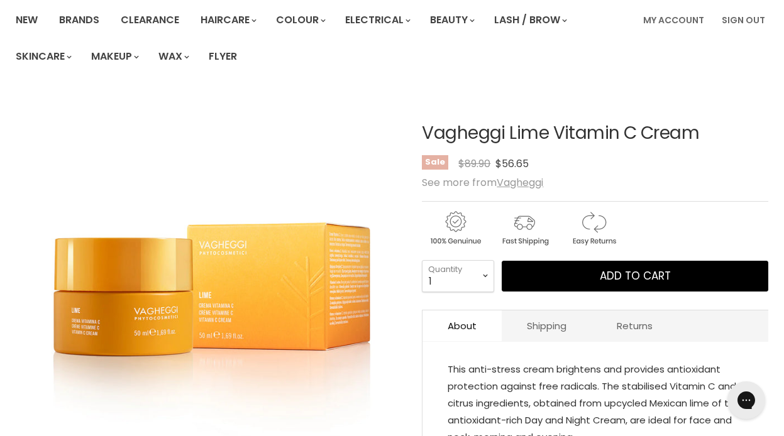
scroll to position [0, 0]
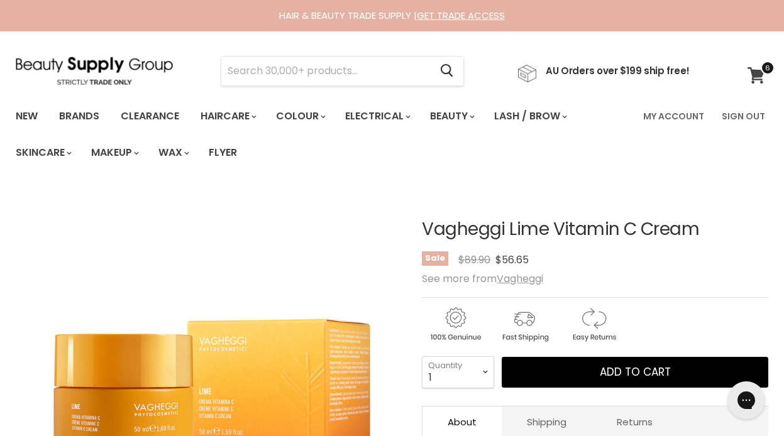
click at [761, 73] on span at bounding box center [768, 68] width 14 height 14
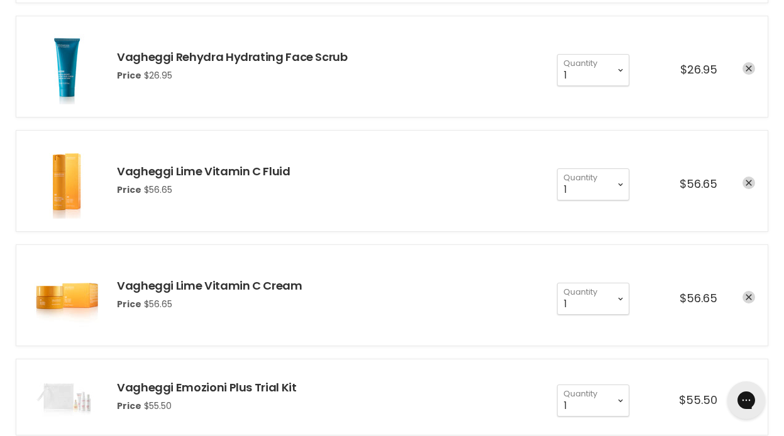
scroll to position [346, 0]
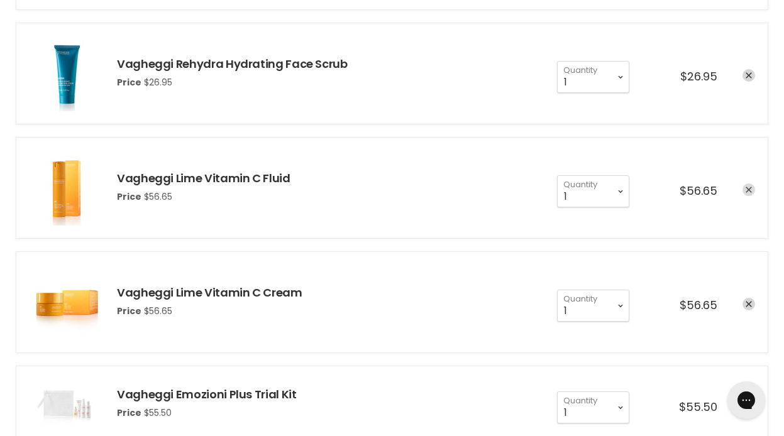
click at [745, 189] on link "remove Vagheggi Lime Vitamin C Fluid" at bounding box center [749, 190] width 13 height 13
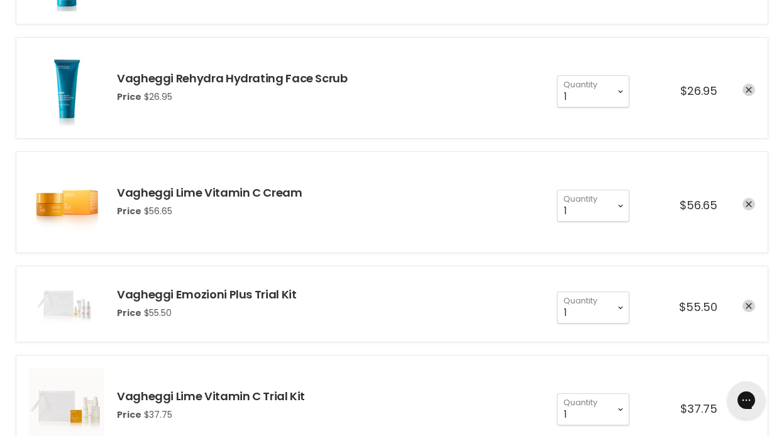
scroll to position [320, 0]
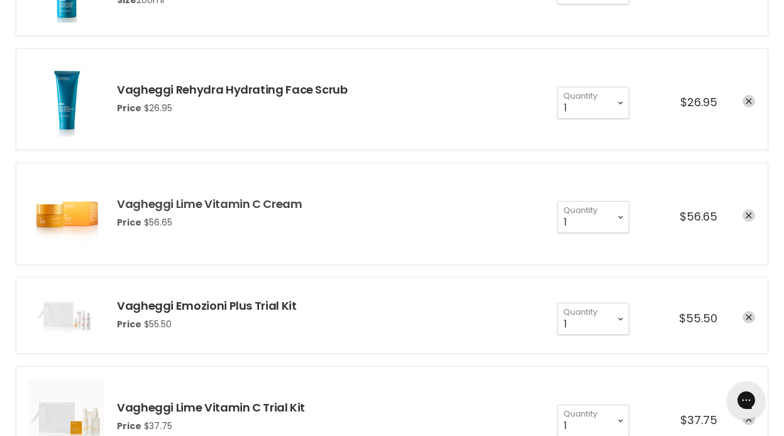
click at [219, 202] on link "Vagheggi Lime Vitamin C Cream" at bounding box center [210, 204] width 186 height 16
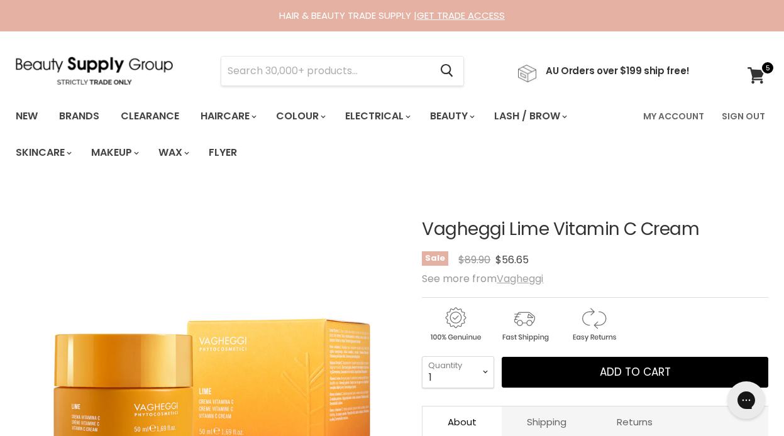
click at [533, 279] on u "Vagheggi" at bounding box center [520, 279] width 47 height 14
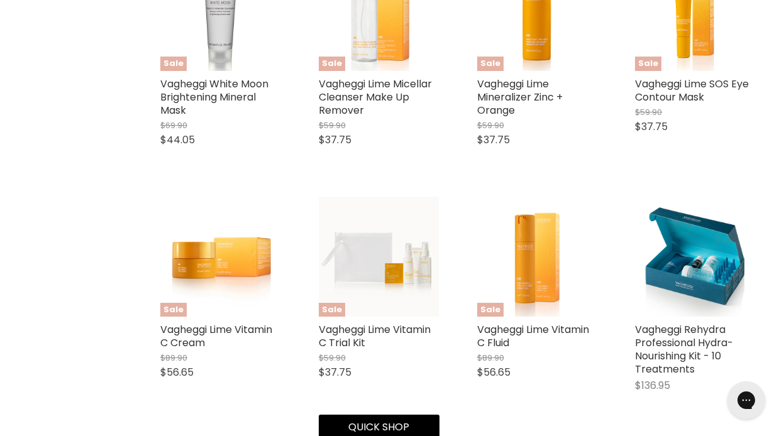
scroll to position [1650, 0]
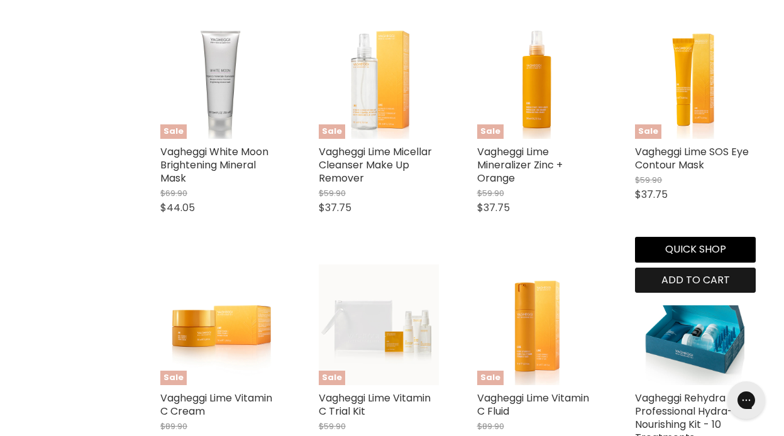
click at [683, 287] on span "Add to cart" at bounding box center [696, 280] width 69 height 14
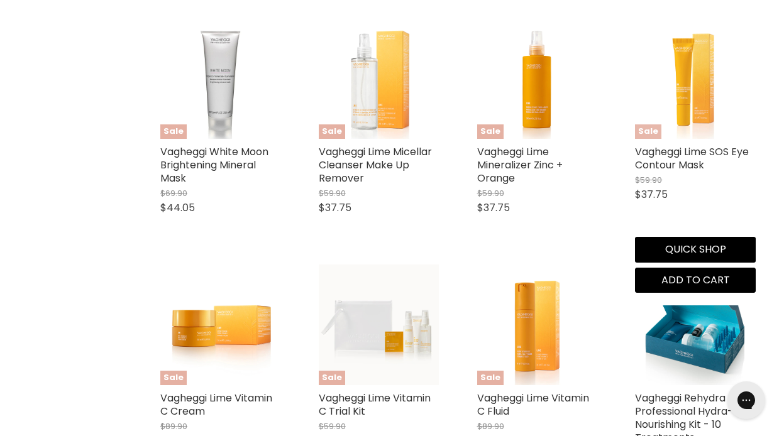
click at [692, 112] on img "Main content" at bounding box center [695, 79] width 121 height 121
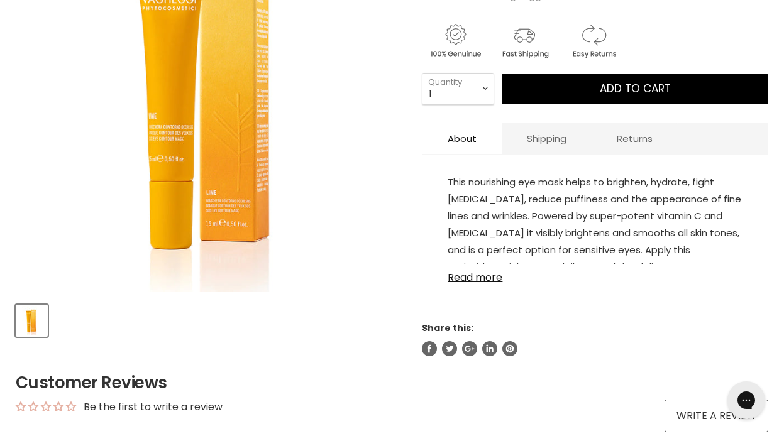
scroll to position [284, 0]
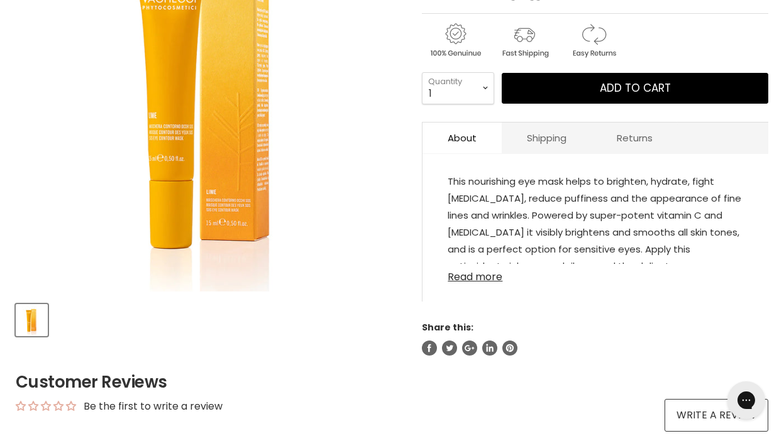
click at [480, 272] on link "Read more" at bounding box center [596, 273] width 296 height 19
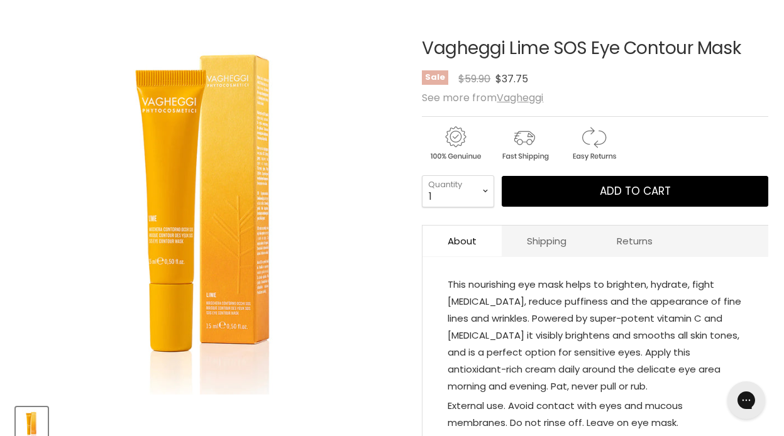
scroll to position [96, 0]
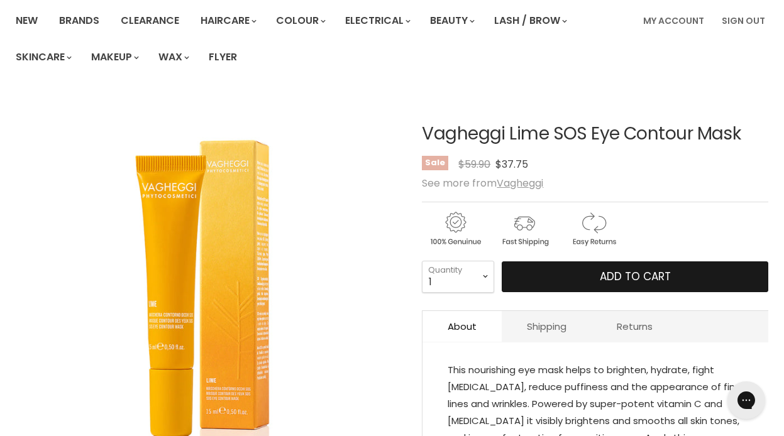
click at [604, 265] on button "Add to cart" at bounding box center [635, 277] width 267 height 31
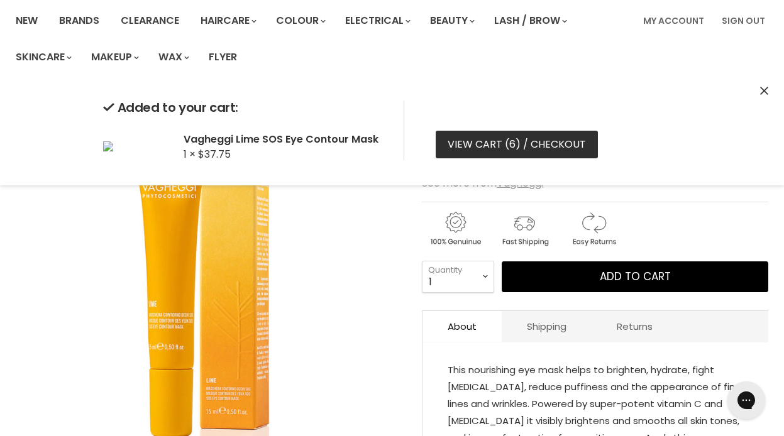
click at [524, 138] on link "View cart ( 6 ) / Checkout" at bounding box center [517, 145] width 162 height 28
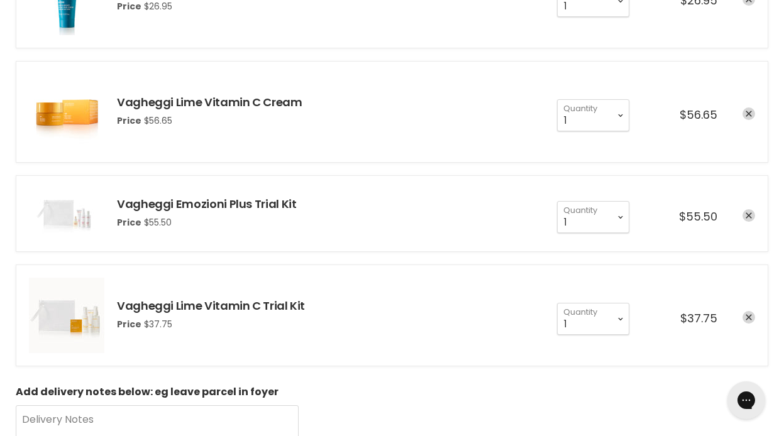
scroll to position [536, 0]
click at [218, 201] on link "Vagheggi Emozioni Plus Trial Kit" at bounding box center [206, 205] width 179 height 16
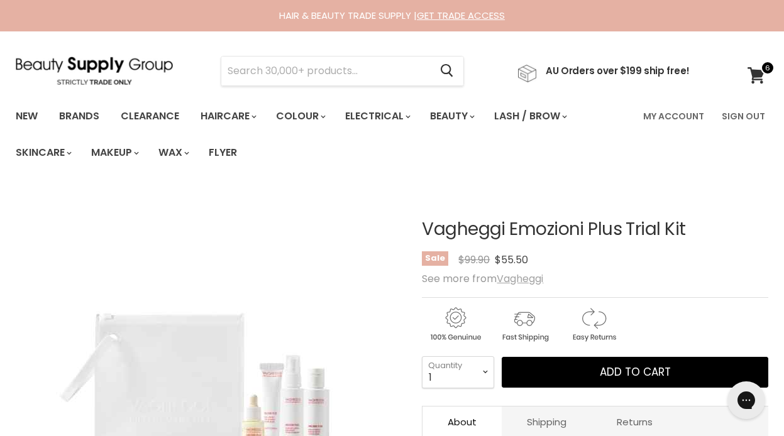
click at [521, 279] on u "Vagheggi" at bounding box center [520, 279] width 47 height 14
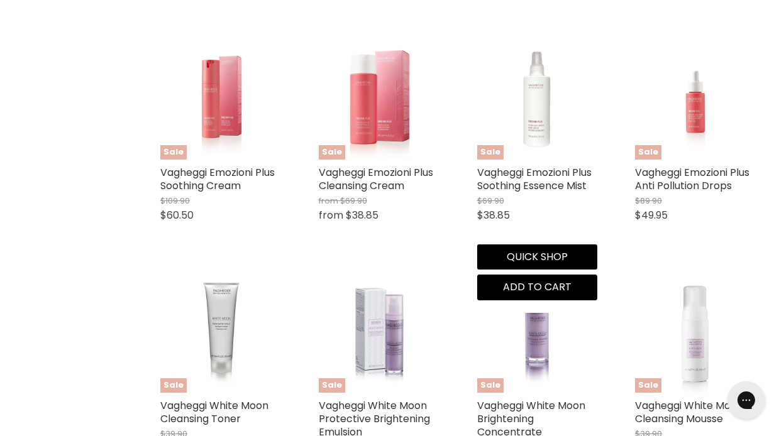
scroll to position [1152, 0]
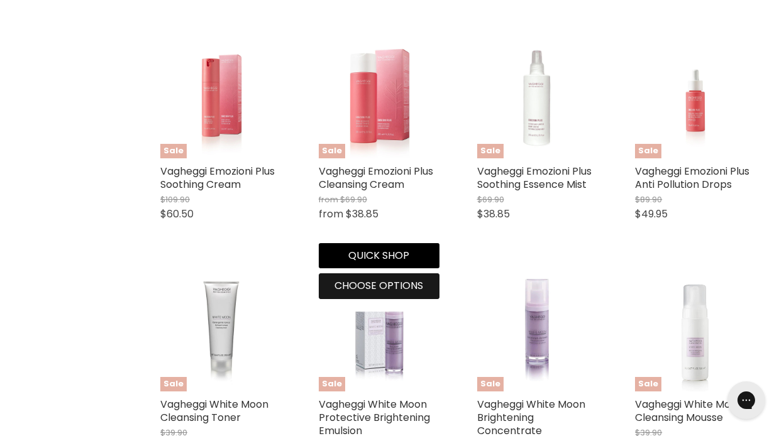
click at [375, 293] on span "Choose options" at bounding box center [379, 286] width 89 height 14
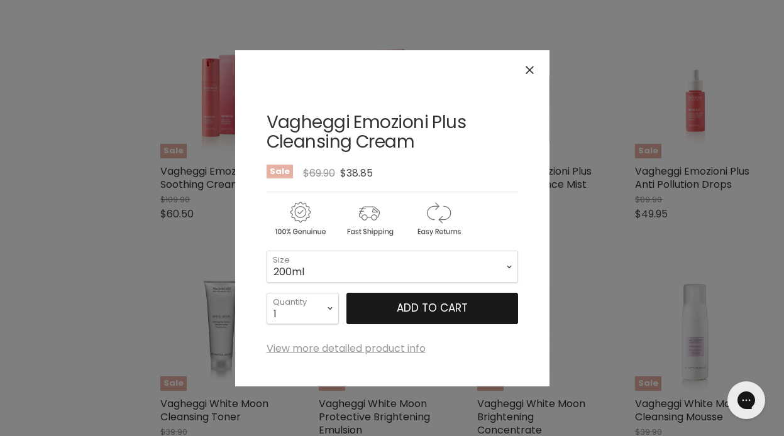
click at [406, 307] on span "Add to cart" at bounding box center [432, 308] width 71 height 15
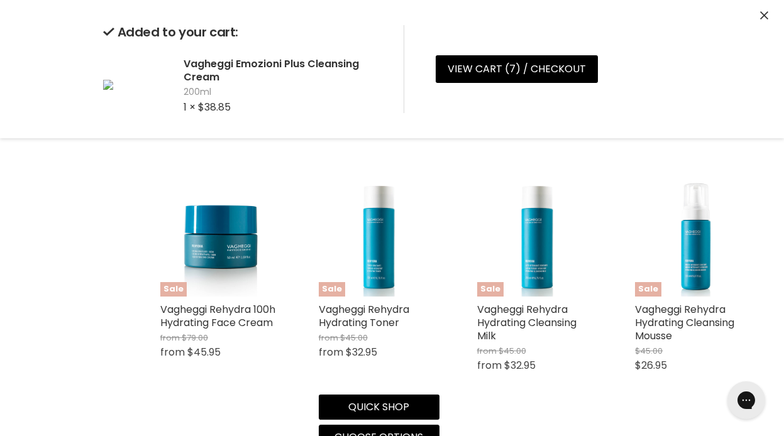
scroll to position [2491, 0]
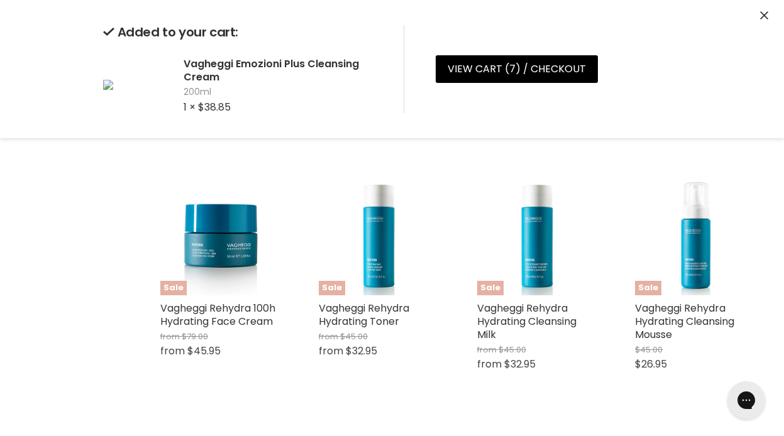
click at [762, 16] on icon "Close" at bounding box center [764, 15] width 8 height 8
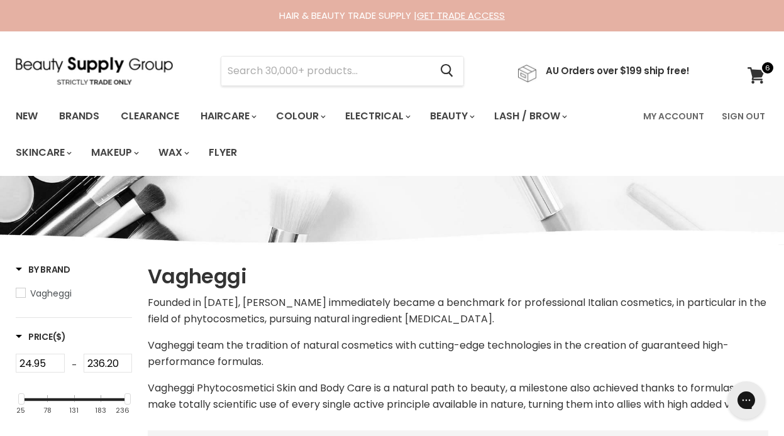
scroll to position [4, 0]
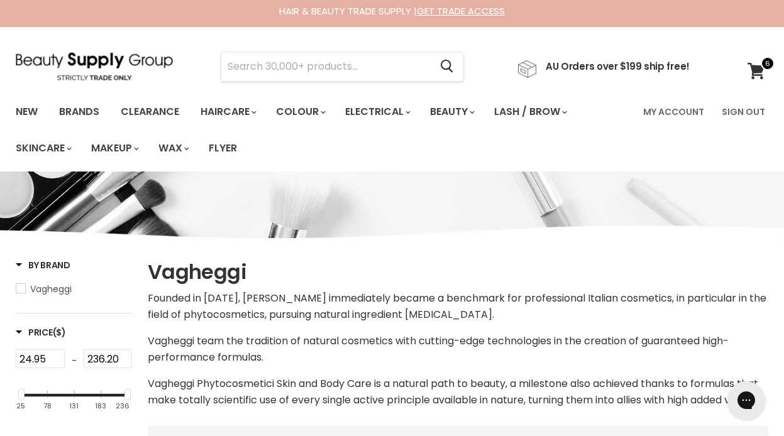
drag, startPoint x: 246, startPoint y: 270, endPoint x: 155, endPoint y: 268, distance: 91.2
click at [155, 268] on h1 "Vagheggi" at bounding box center [458, 272] width 621 height 26
drag, startPoint x: 150, startPoint y: 271, endPoint x: 247, endPoint y: 273, distance: 97.5
click at [247, 273] on h1 "Vagheggi" at bounding box center [458, 272] width 621 height 26
copy h1 "Vagheggi"
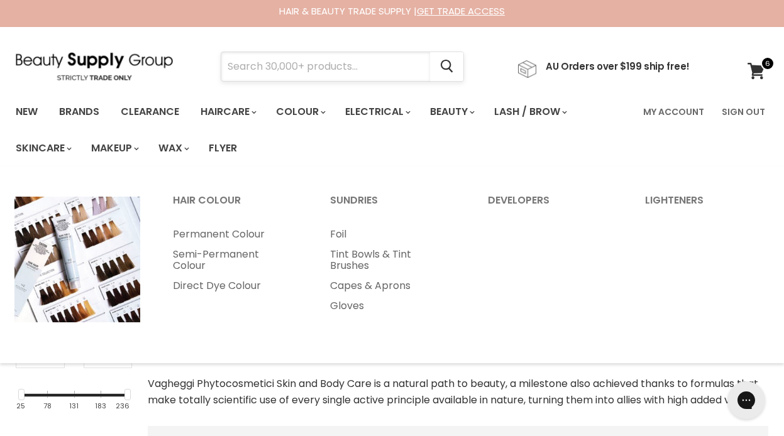
click at [282, 69] on input "Search" at bounding box center [325, 66] width 209 height 29
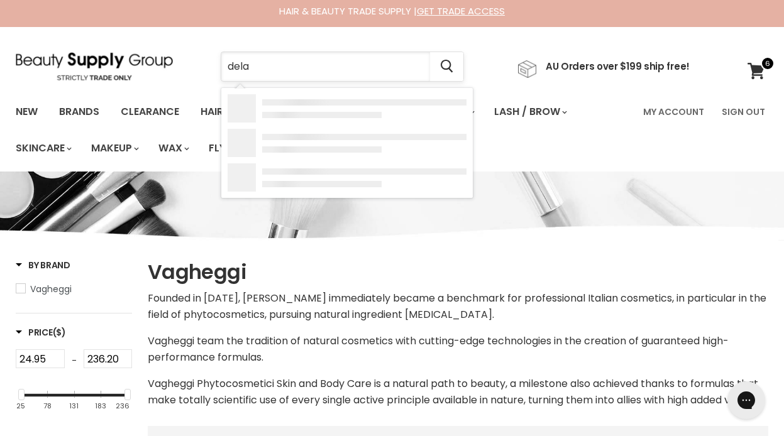
type input "delay"
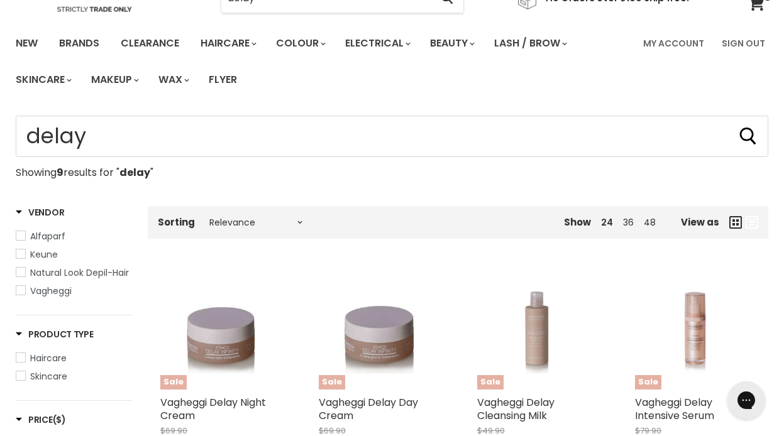
scroll to position [30, 0]
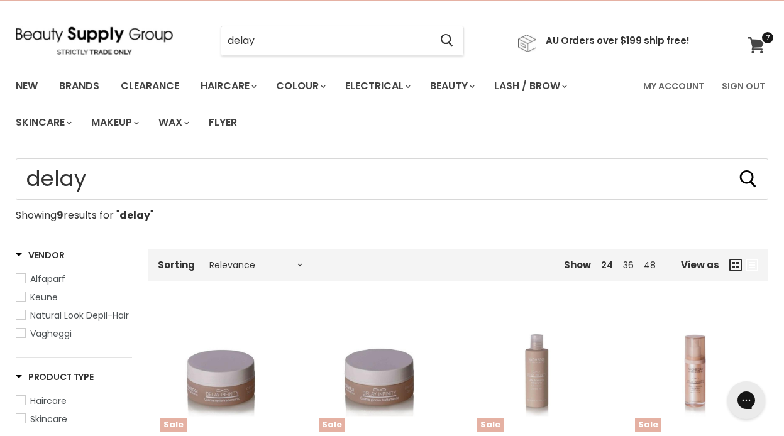
click at [751, 42] on icon at bounding box center [756, 45] width 17 height 16
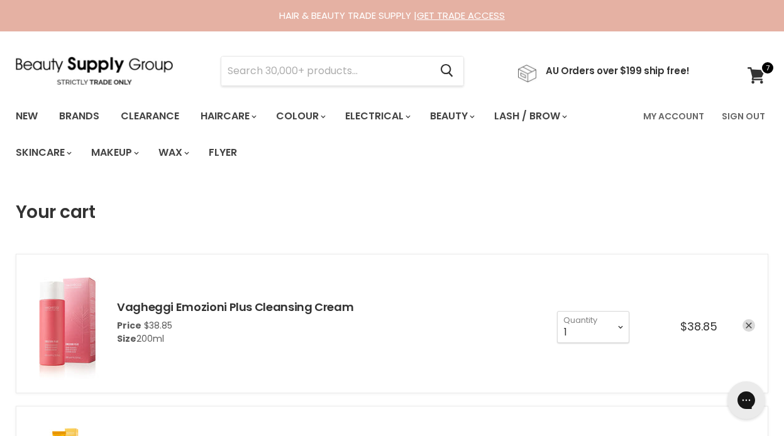
click at [747, 323] on icon "remove Vagheggi Emozioni Plus Cleansing Cream" at bounding box center [749, 326] width 6 height 6
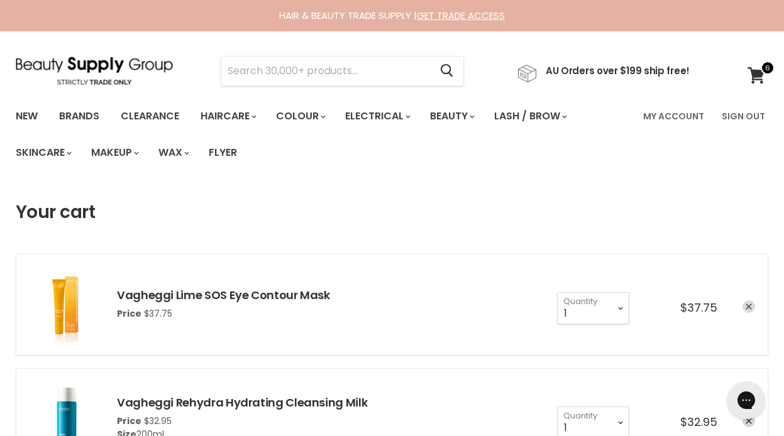
click at [747, 307] on icon "remove Vagheggi Lime SOS Eye Contour Mask" at bounding box center [749, 307] width 6 height 6
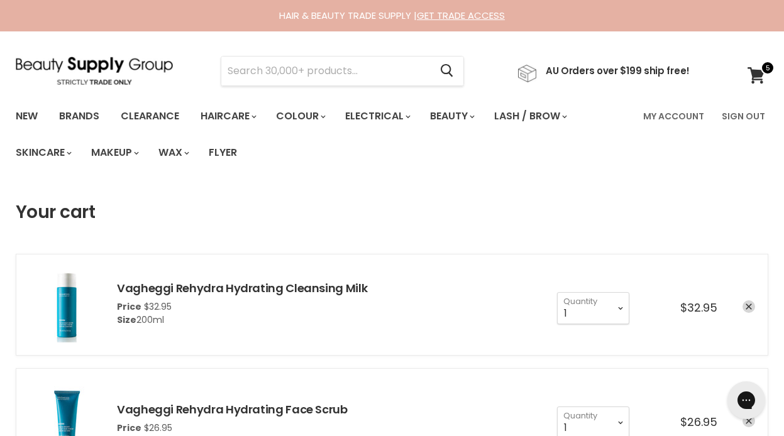
click at [747, 307] on icon "remove Vagheggi Rehydra Hydrating Cleansing Milk" at bounding box center [749, 307] width 6 height 6
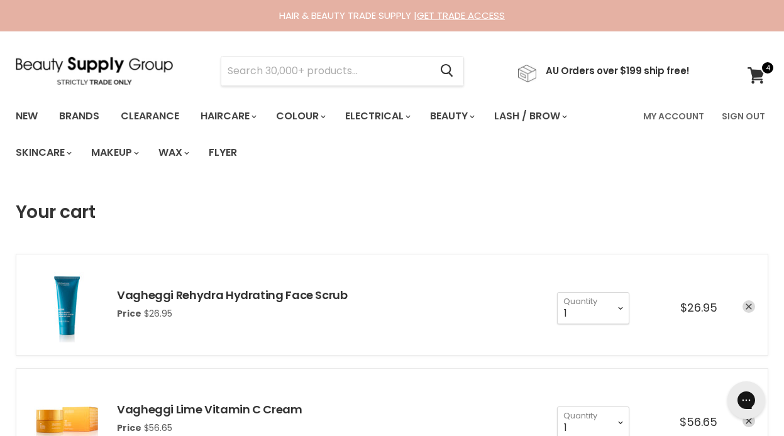
click at [748, 306] on icon "remove Vagheggi Rehydra Hydrating Face Scrub" at bounding box center [749, 307] width 6 height 6
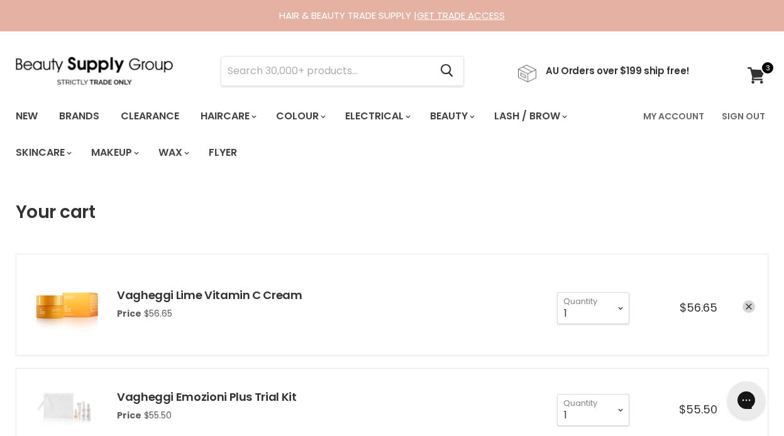
click at [748, 306] on icon "remove Vagheggi Lime Vitamin C Cream" at bounding box center [749, 307] width 6 height 6
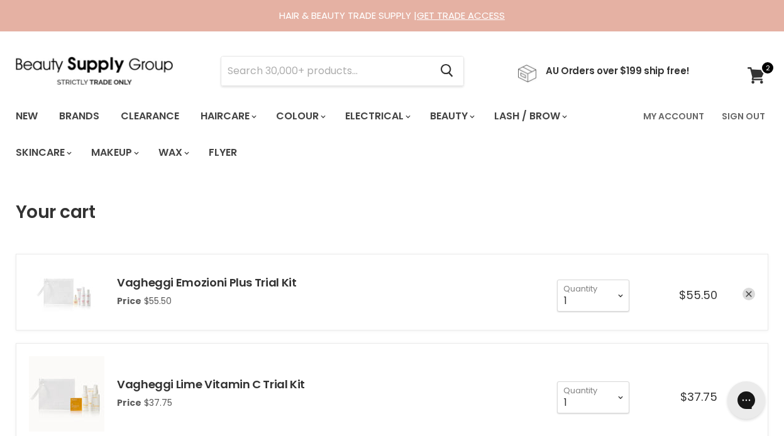
click at [746, 294] on icon "remove Vagheggi Emozioni Plus Trial Kit" at bounding box center [749, 294] width 6 height 6
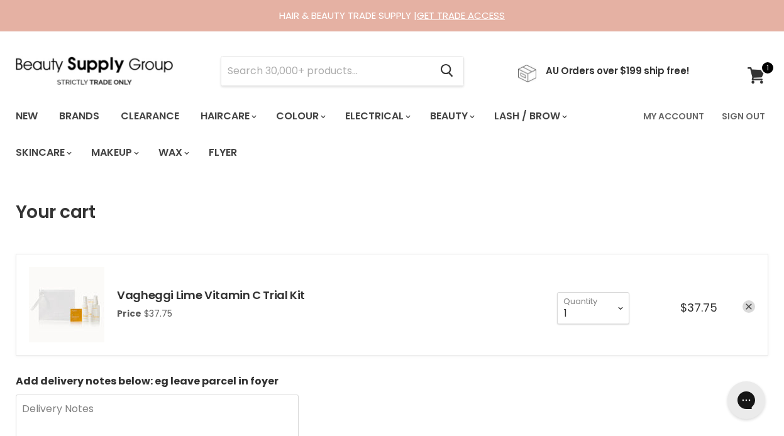
click at [751, 306] on icon "remove Vagheggi Lime Vitamin C Trial Kit" at bounding box center [749, 307] width 6 height 6
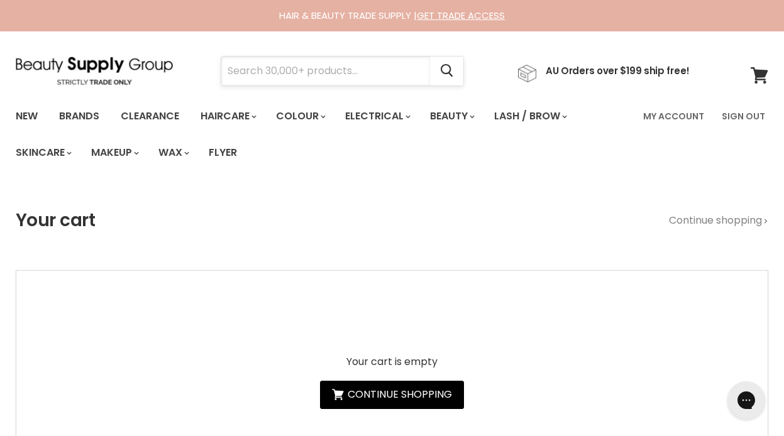
click at [266, 69] on input "Search" at bounding box center [325, 71] width 209 height 29
paste input "Vagheggi"
type input "Vagheggi"
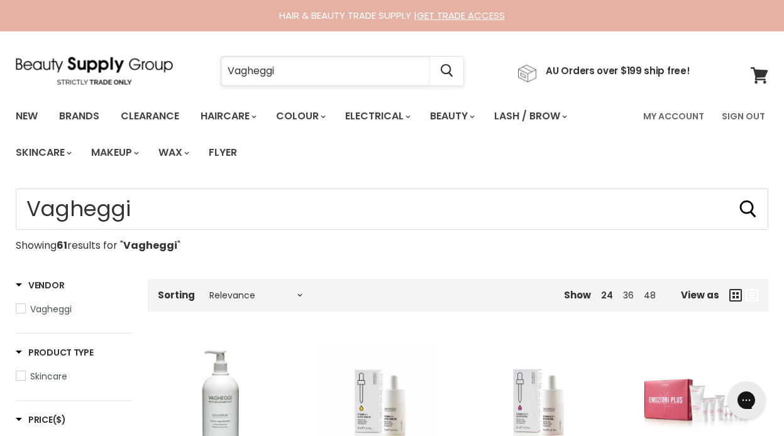
click at [252, 70] on input "Vagheggi" at bounding box center [325, 71] width 209 height 29
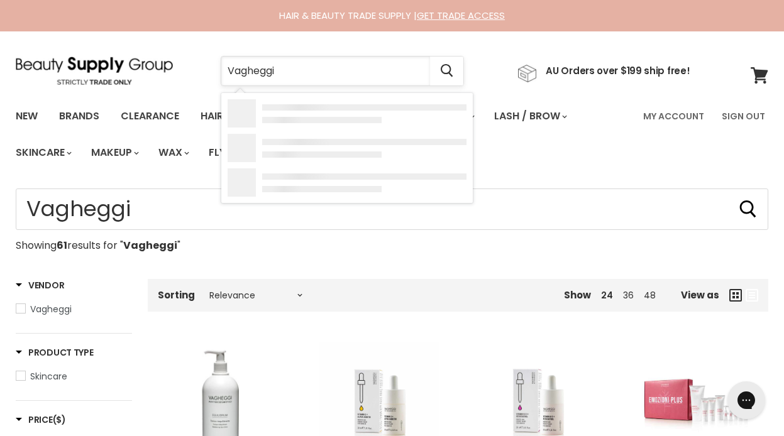
click at [252, 70] on input "Vagheggi" at bounding box center [325, 71] width 209 height 29
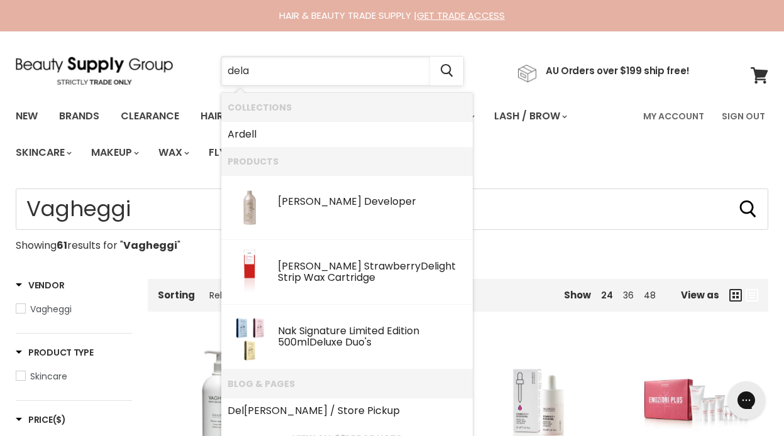
type input "delay"
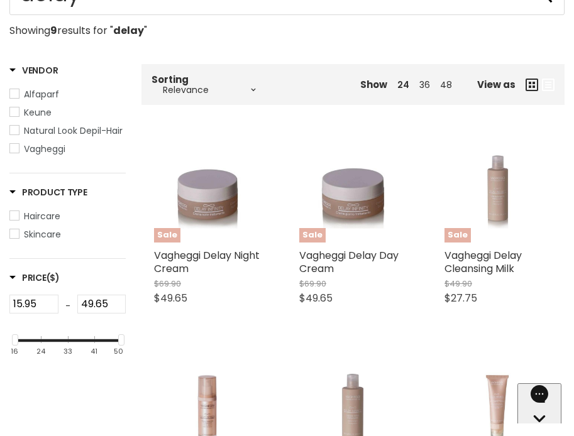
scroll to position [211, 0]
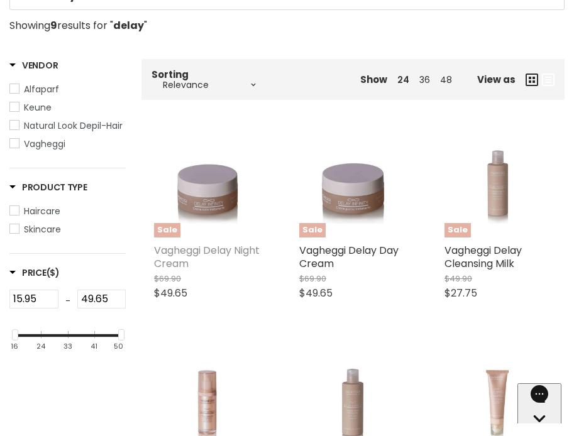
click at [201, 257] on link "Vagheggi Delay Night Cream" at bounding box center [207, 257] width 106 height 28
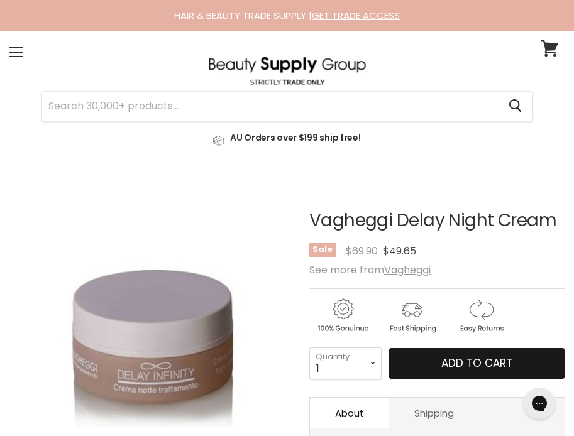
click at [446, 365] on span "Add to cart" at bounding box center [476, 363] width 71 height 15
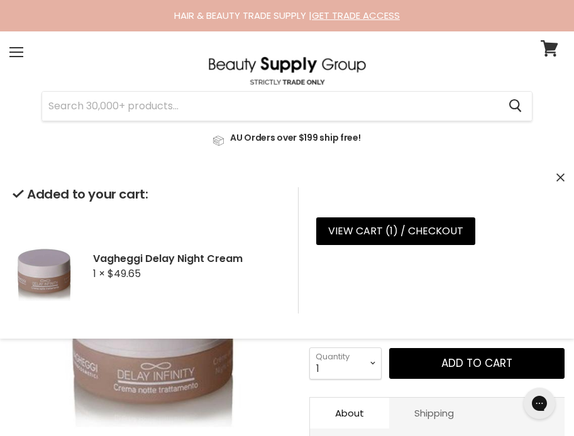
click at [560, 176] on icon "Close" at bounding box center [561, 178] width 8 height 8
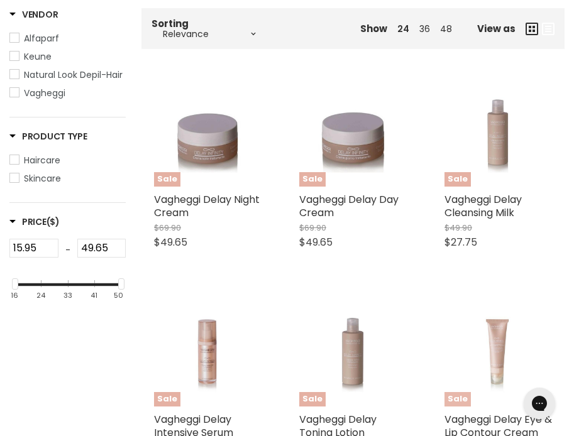
scroll to position [258, 0]
